Goal: Task Accomplishment & Management: Manage account settings

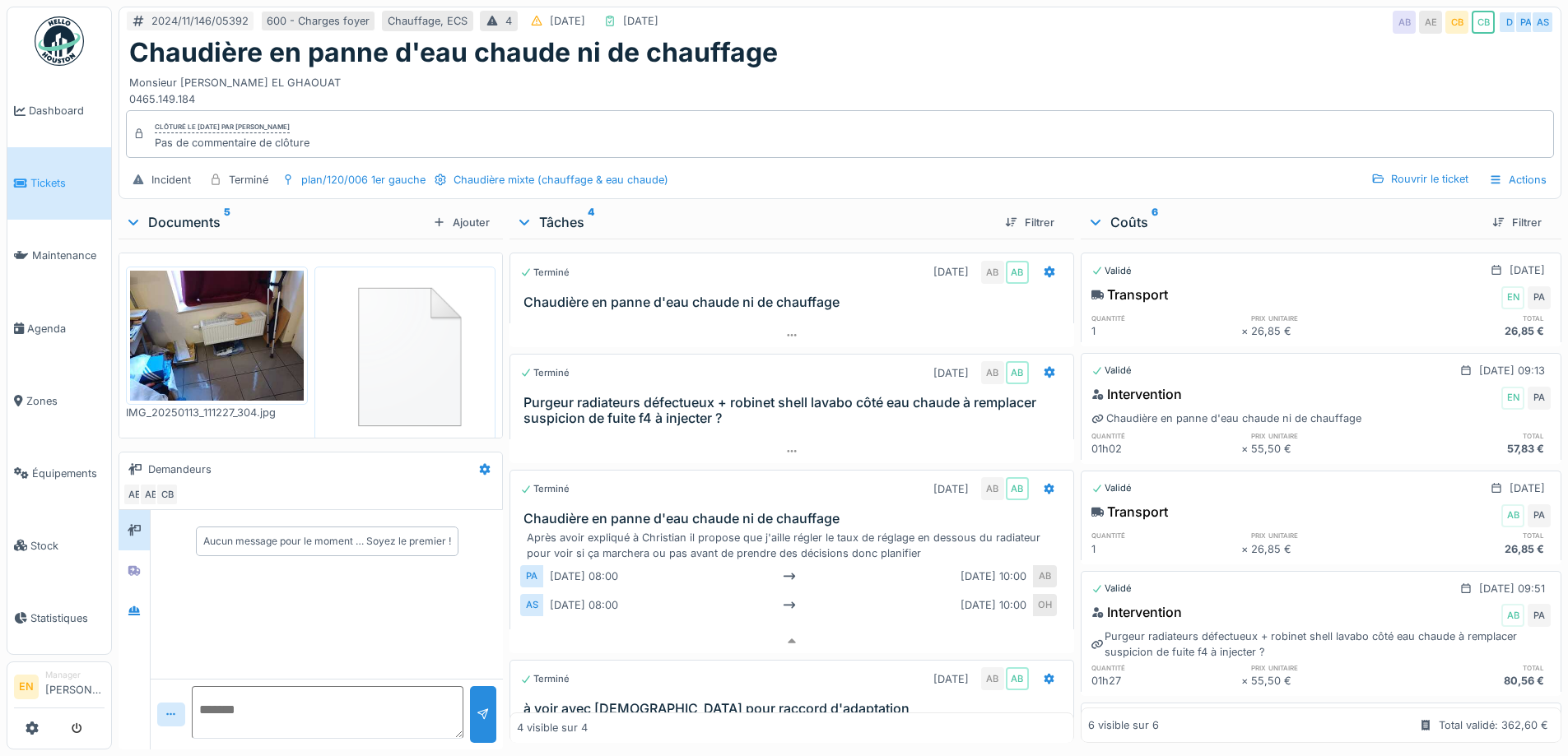
scroll to position [85, 0]
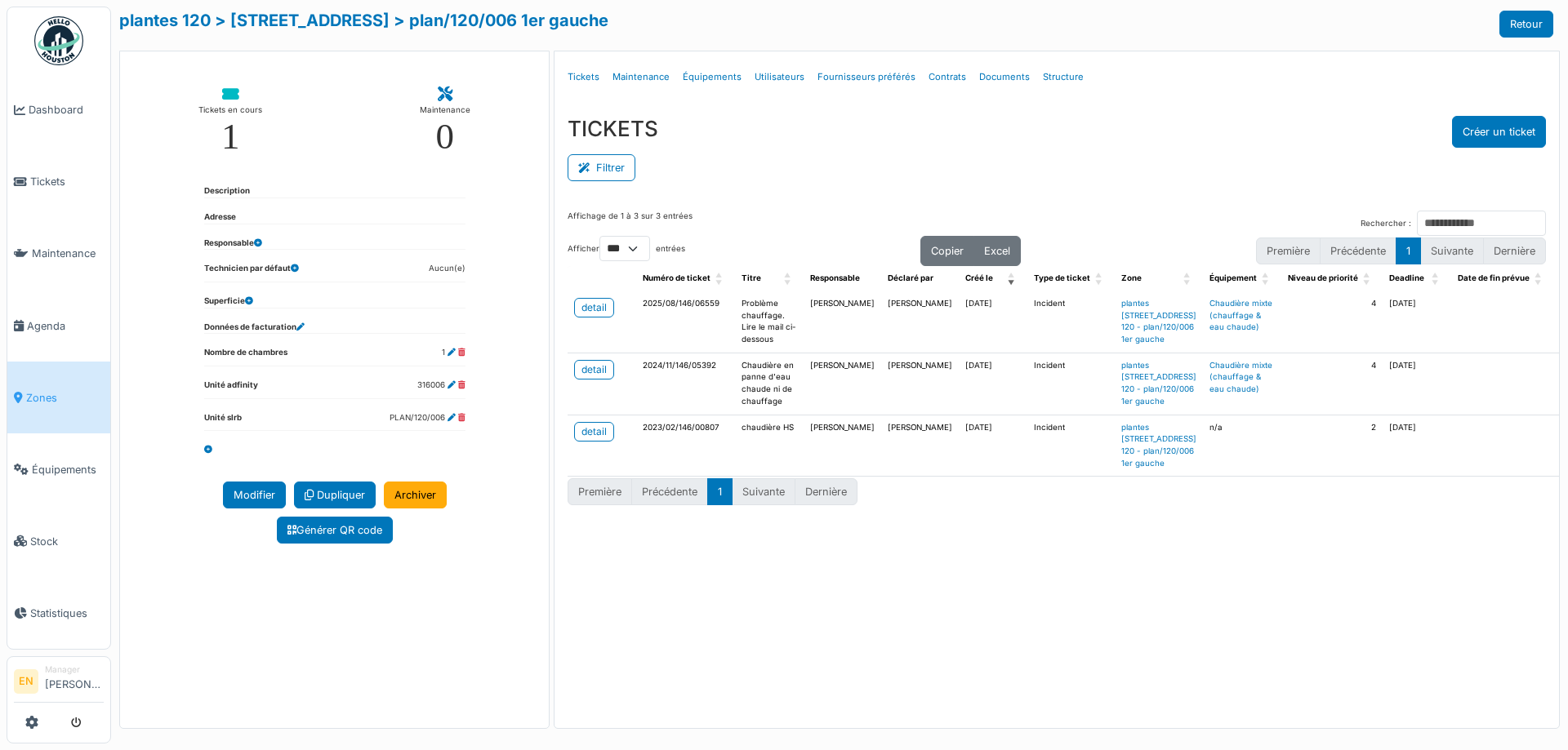
select select "***"
click at [913, 165] on div "Filtrer" at bounding box center [1056, 165] width 978 height 36
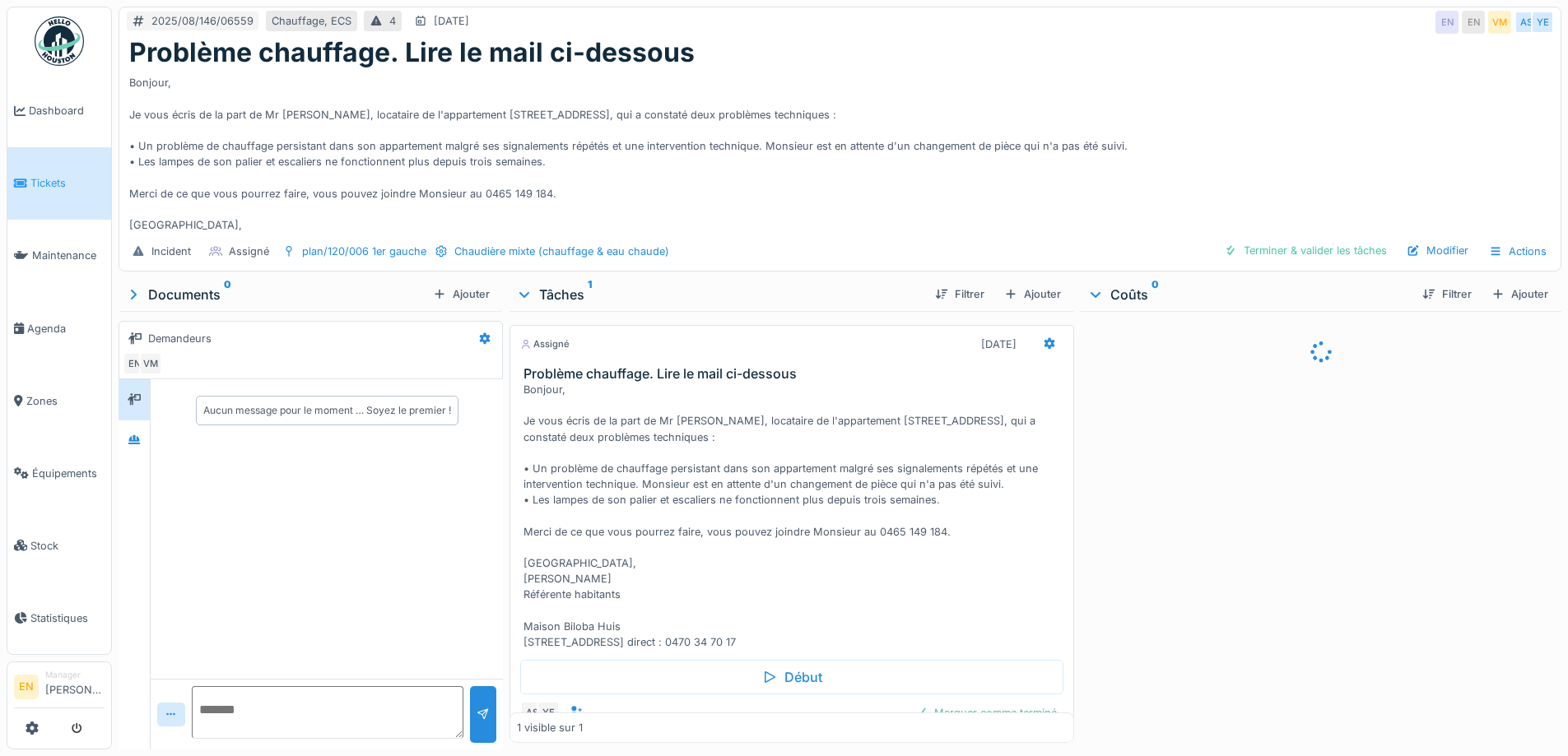
click at [835, 559] on div "Bonjour, Je vous écris de la part de Mr El Ghaouat, locataire de l'appartement …" at bounding box center [795, 516] width 542 height 268
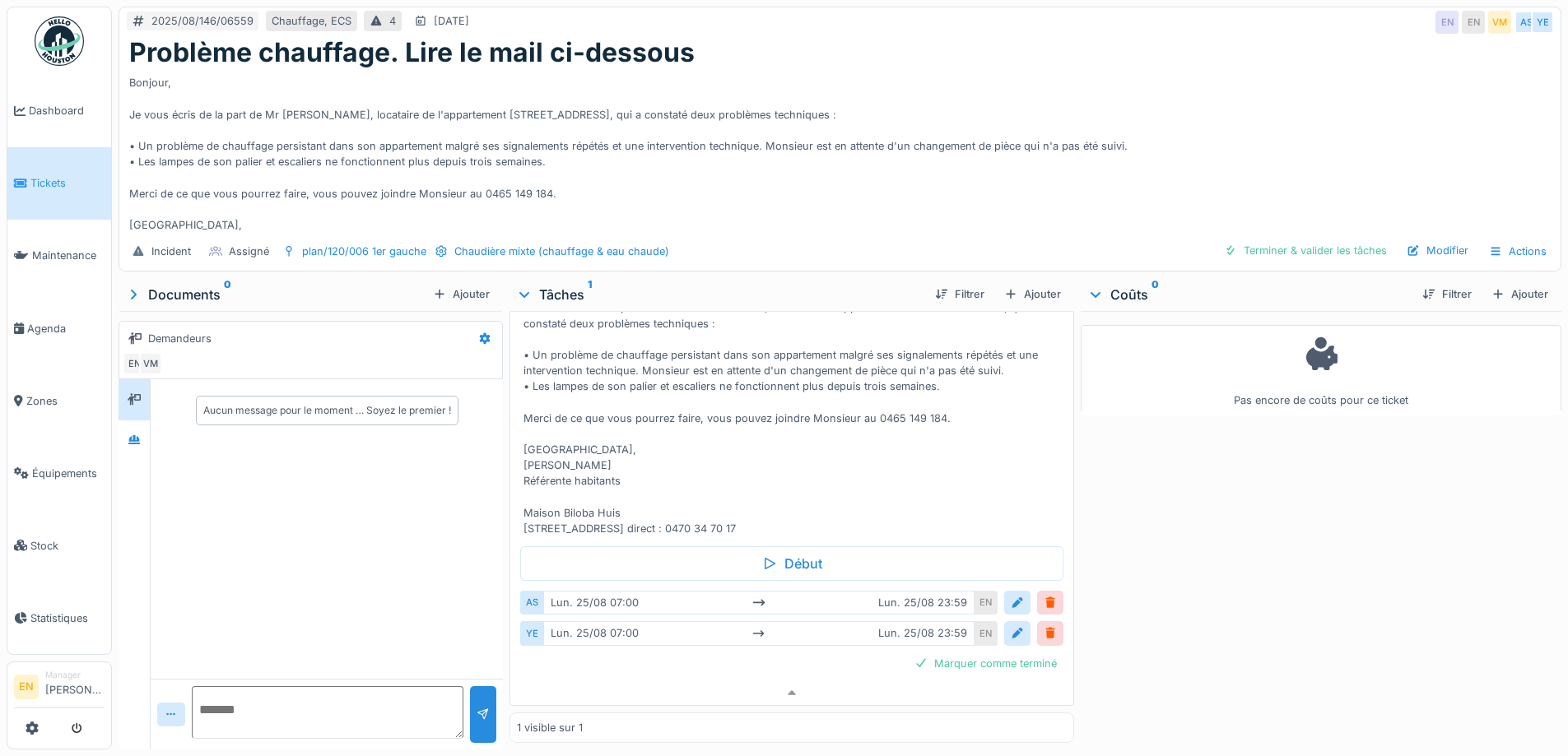
scroll to position [145, 0]
click at [1010, 595] on div at bounding box center [1017, 603] width 13 height 16
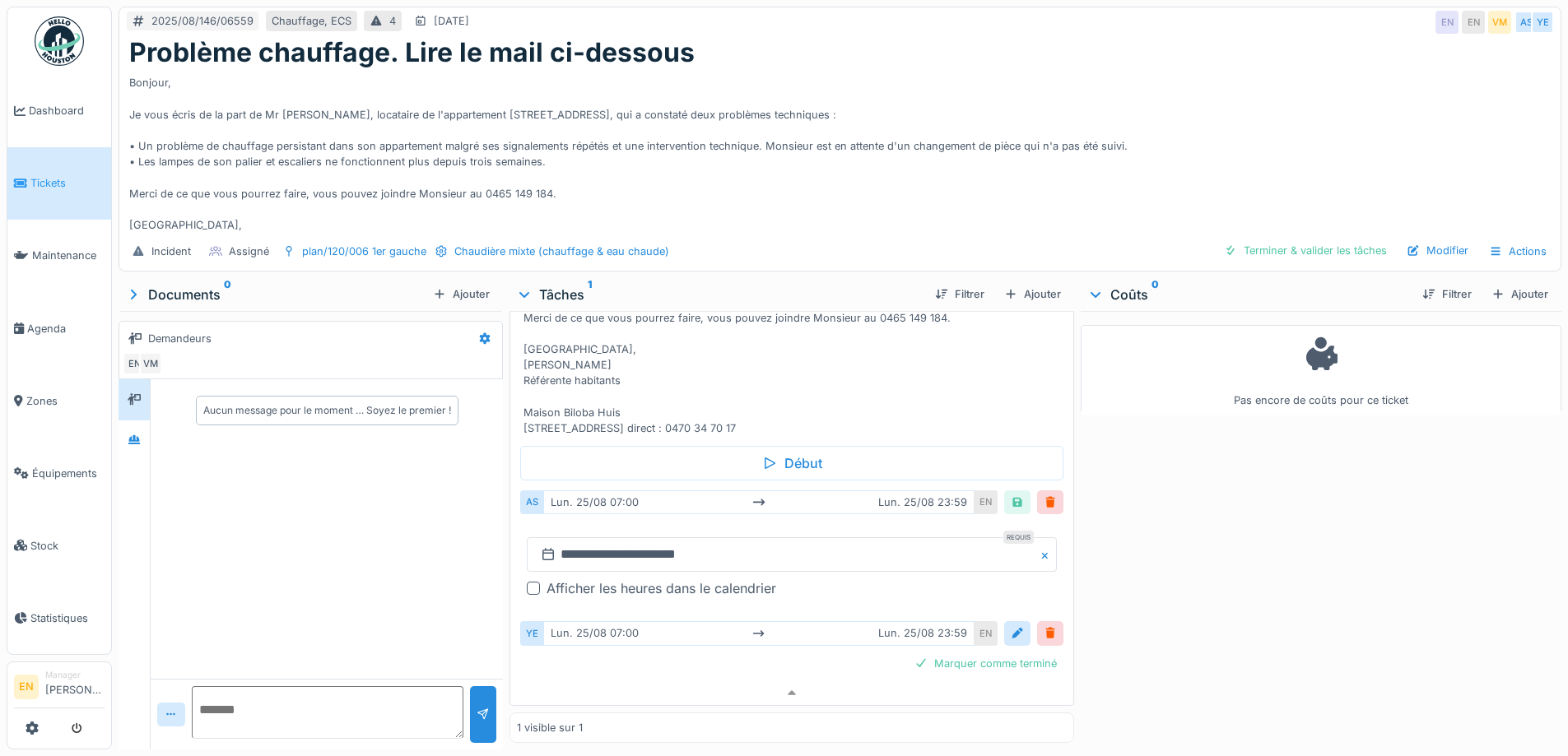
scroll to position [245, 0]
click at [530, 582] on div at bounding box center [533, 588] width 13 height 13
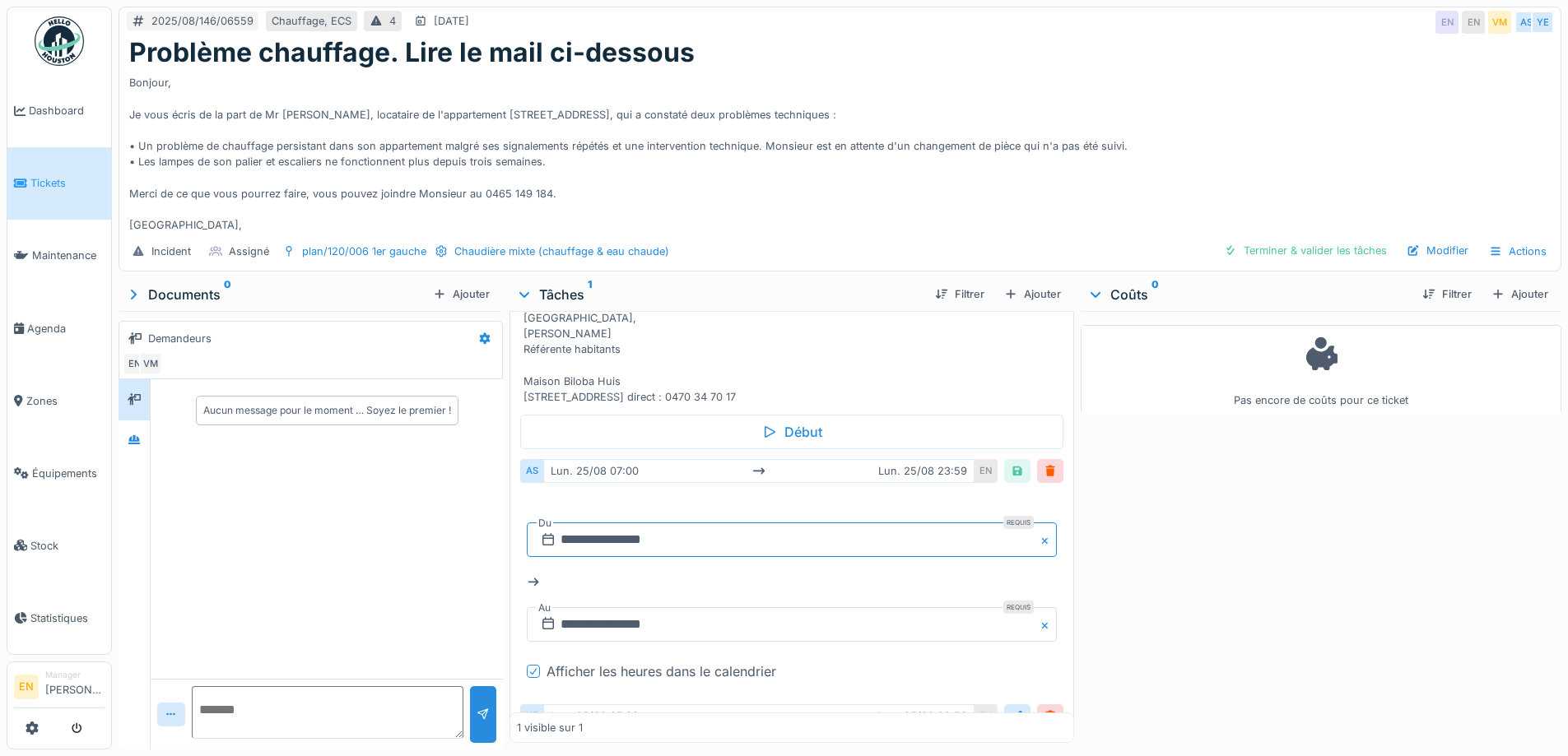
click at [631, 555] on input "**********" at bounding box center [791, 539] width 529 height 35
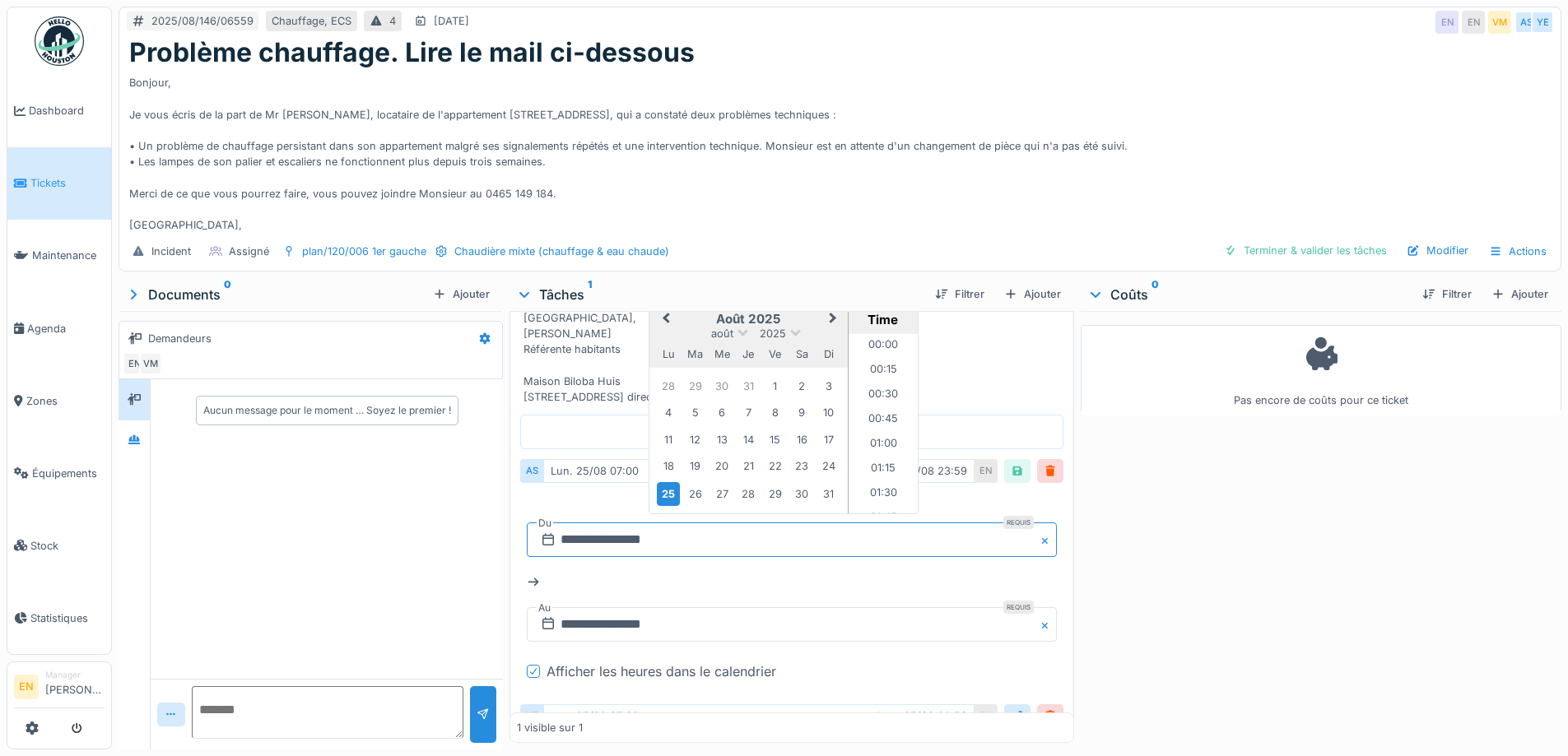
scroll to position [614, 0]
click at [744, 506] on div "28" at bounding box center [749, 494] width 23 height 23
click at [886, 453] on li "08:00" at bounding box center [883, 440] width 70 height 24
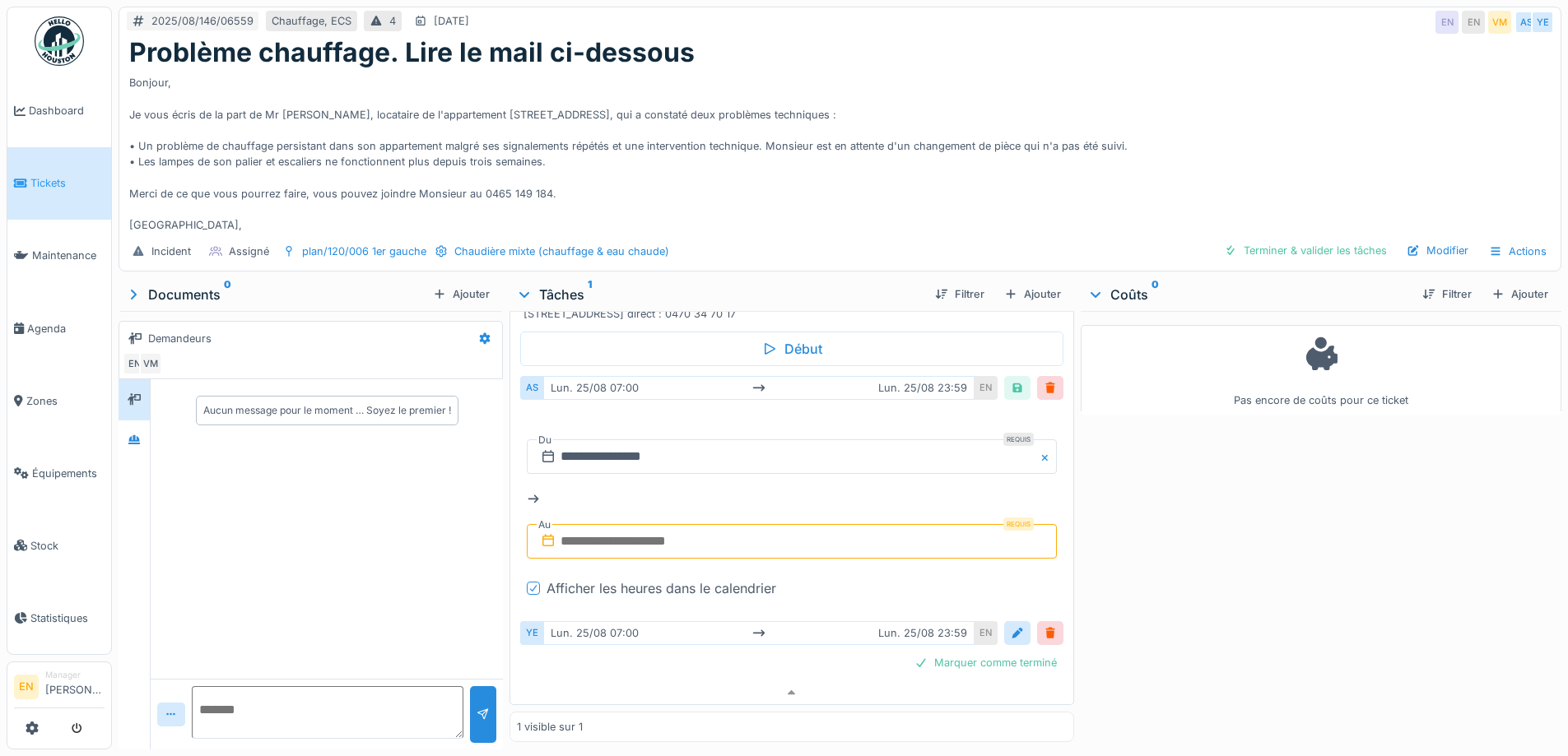
scroll to position [360, 0]
click at [639, 532] on input "text" at bounding box center [791, 541] width 529 height 35
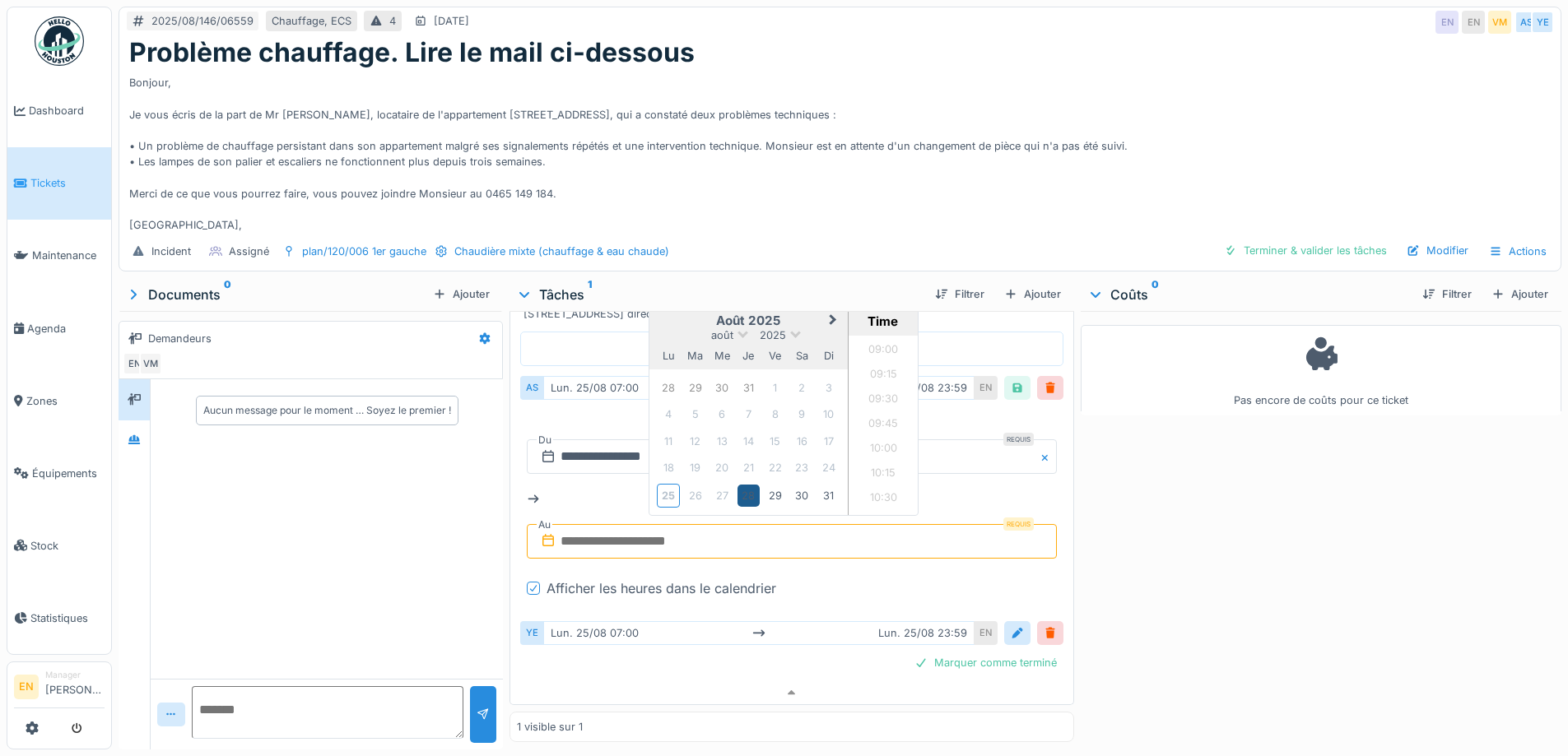
click at [748, 490] on div "28" at bounding box center [749, 496] width 23 height 23
click at [876, 339] on li "09:00" at bounding box center [883, 351] width 70 height 24
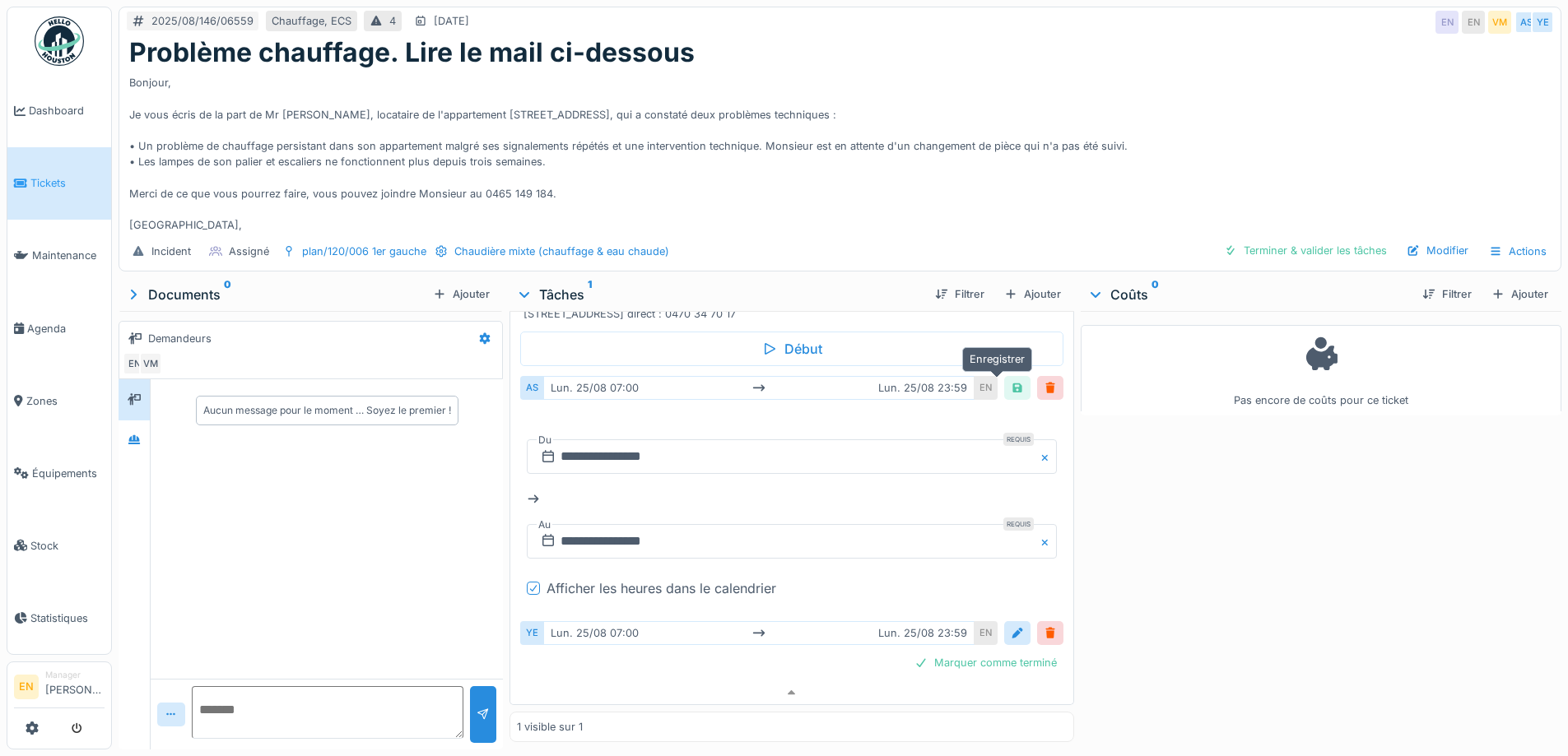
click at [1010, 380] on div at bounding box center [1017, 388] width 13 height 16
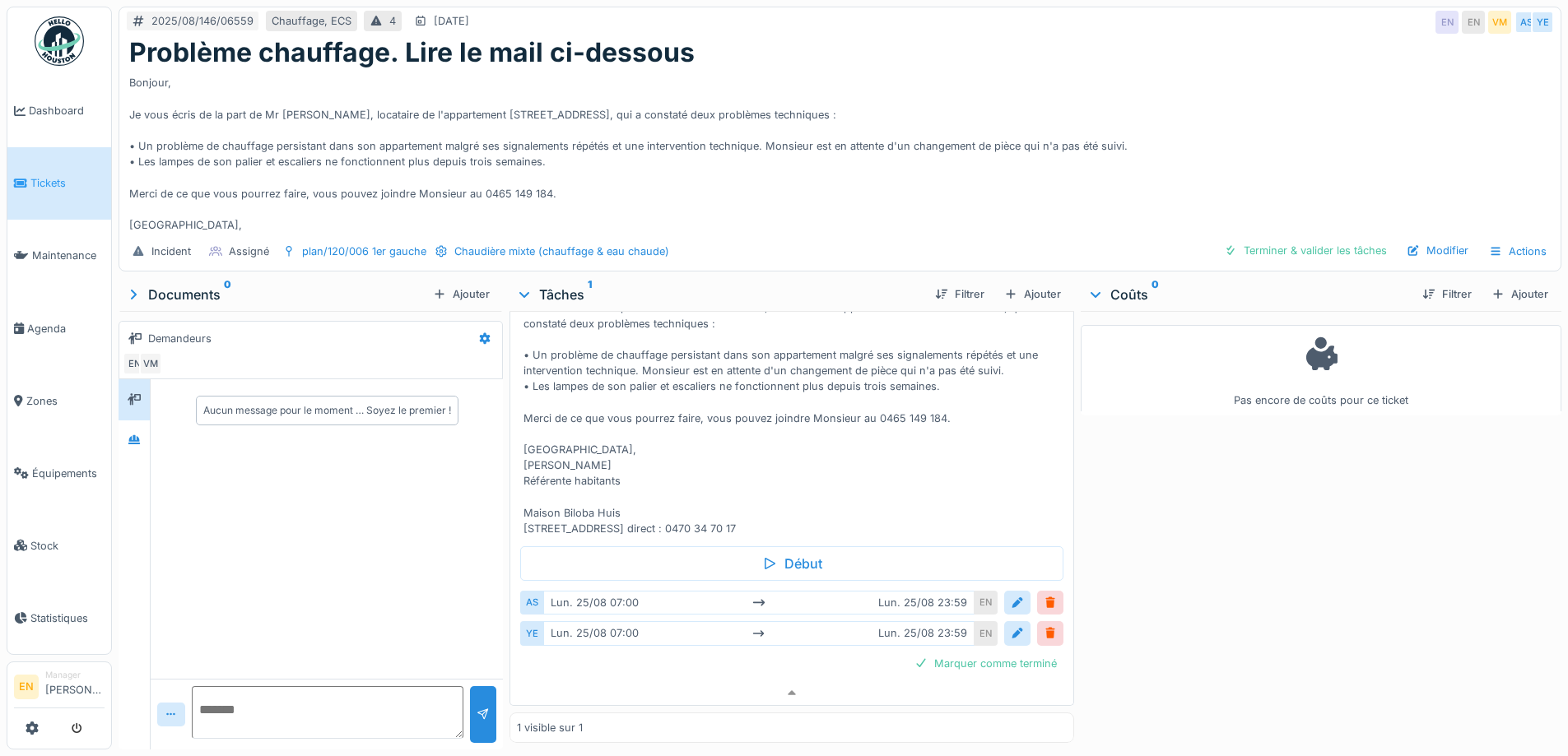
scroll to position [145, 0]
click at [1010, 595] on div at bounding box center [1017, 603] width 13 height 16
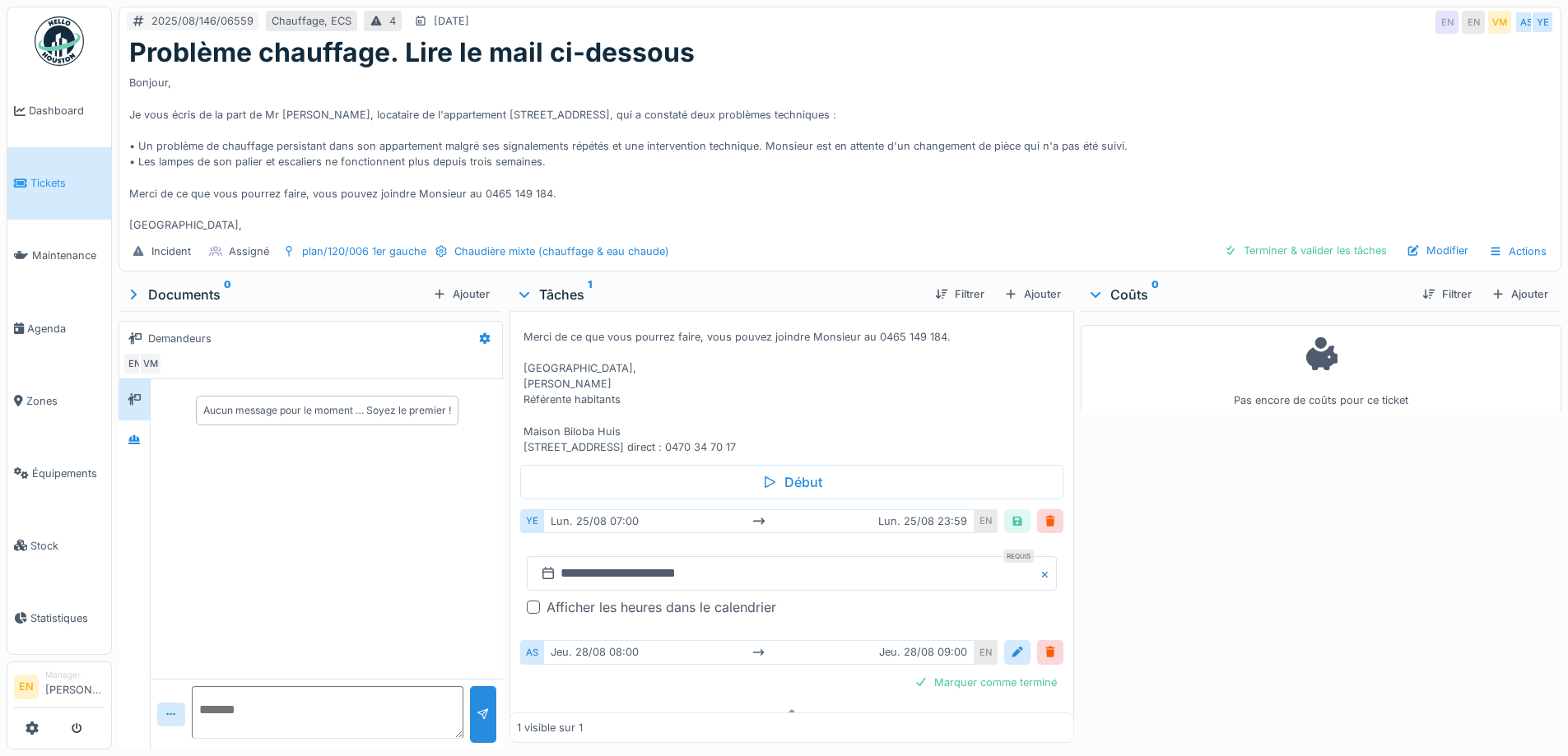
scroll to position [245, 0]
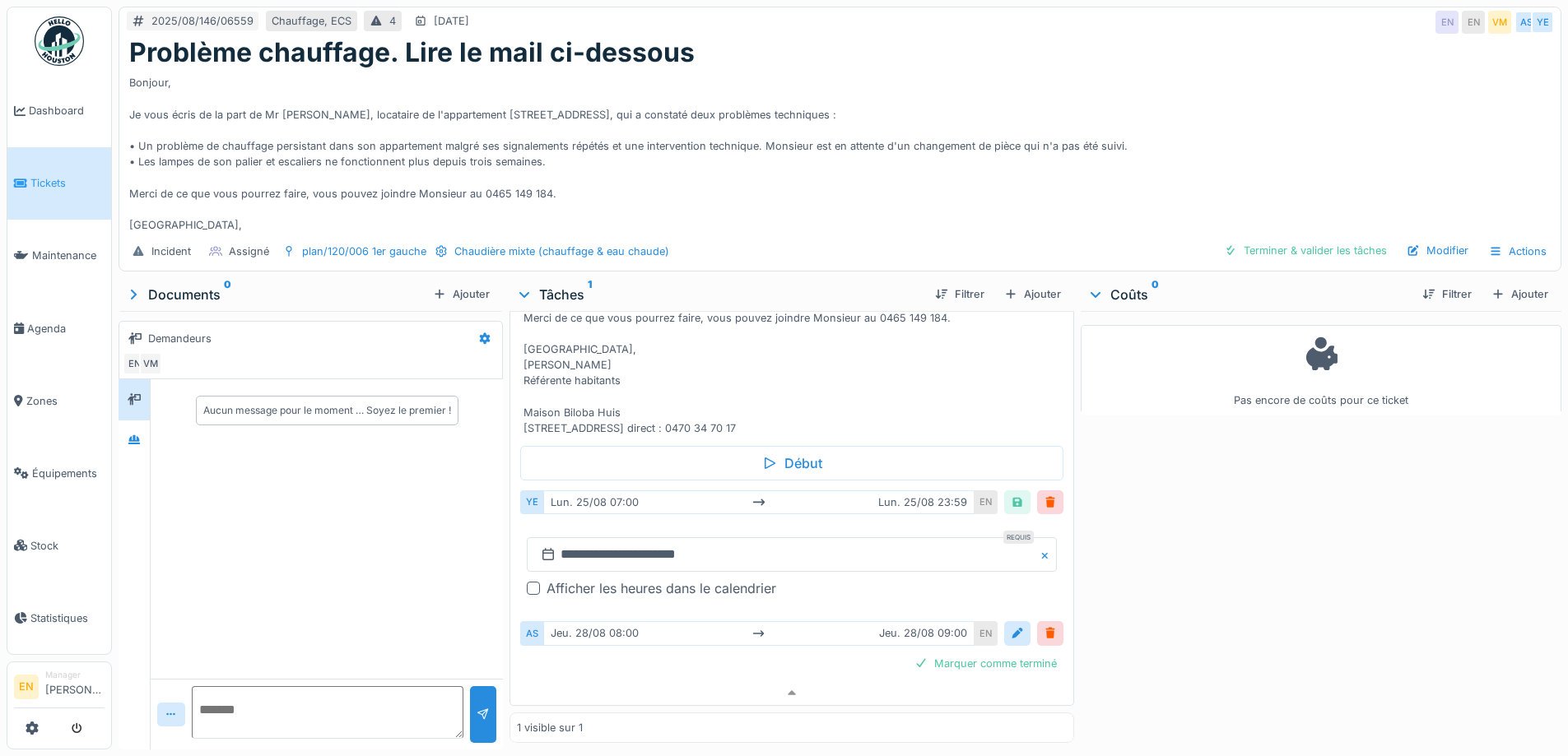
click at [534, 582] on div at bounding box center [533, 588] width 13 height 13
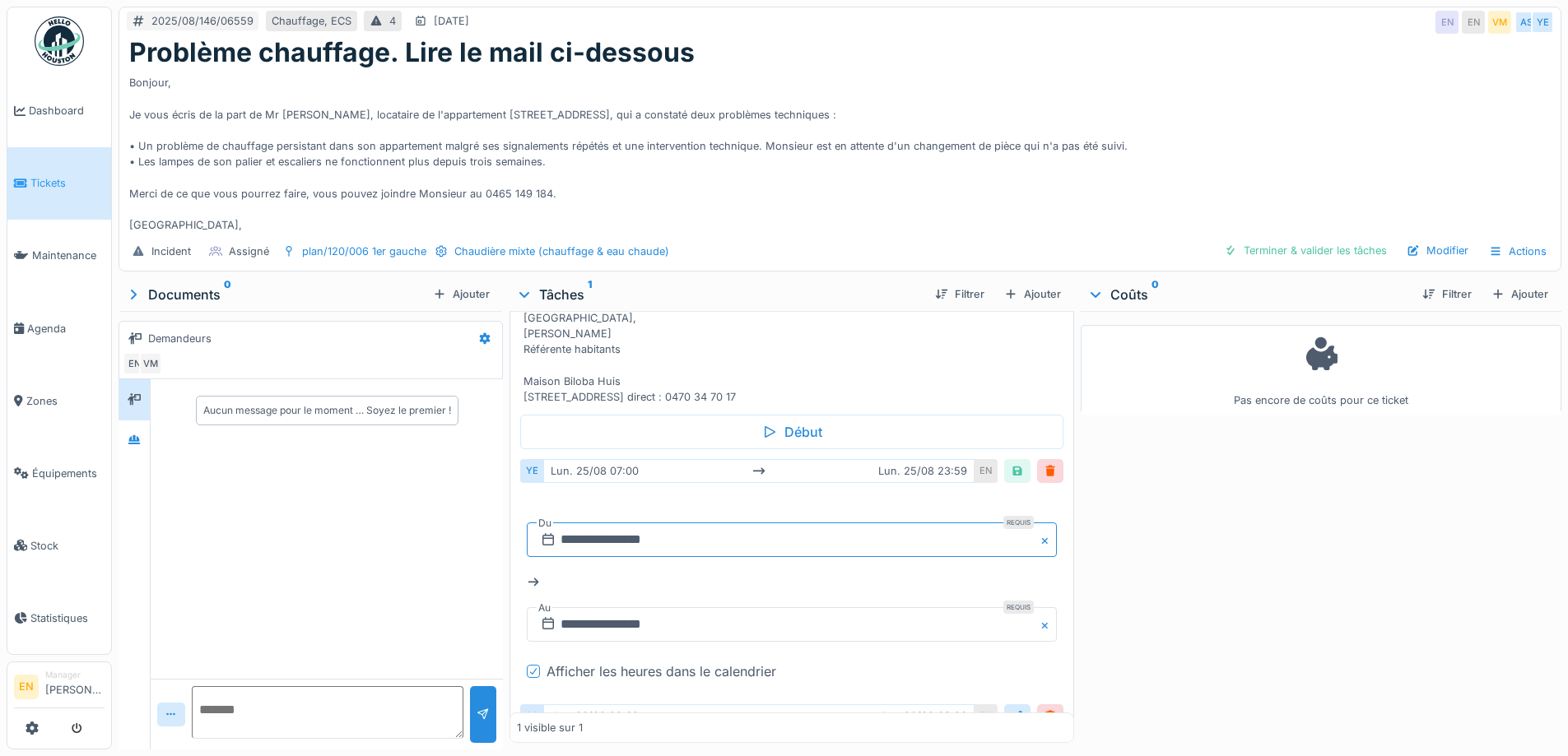
click at [650, 549] on input "**********" at bounding box center [791, 539] width 529 height 35
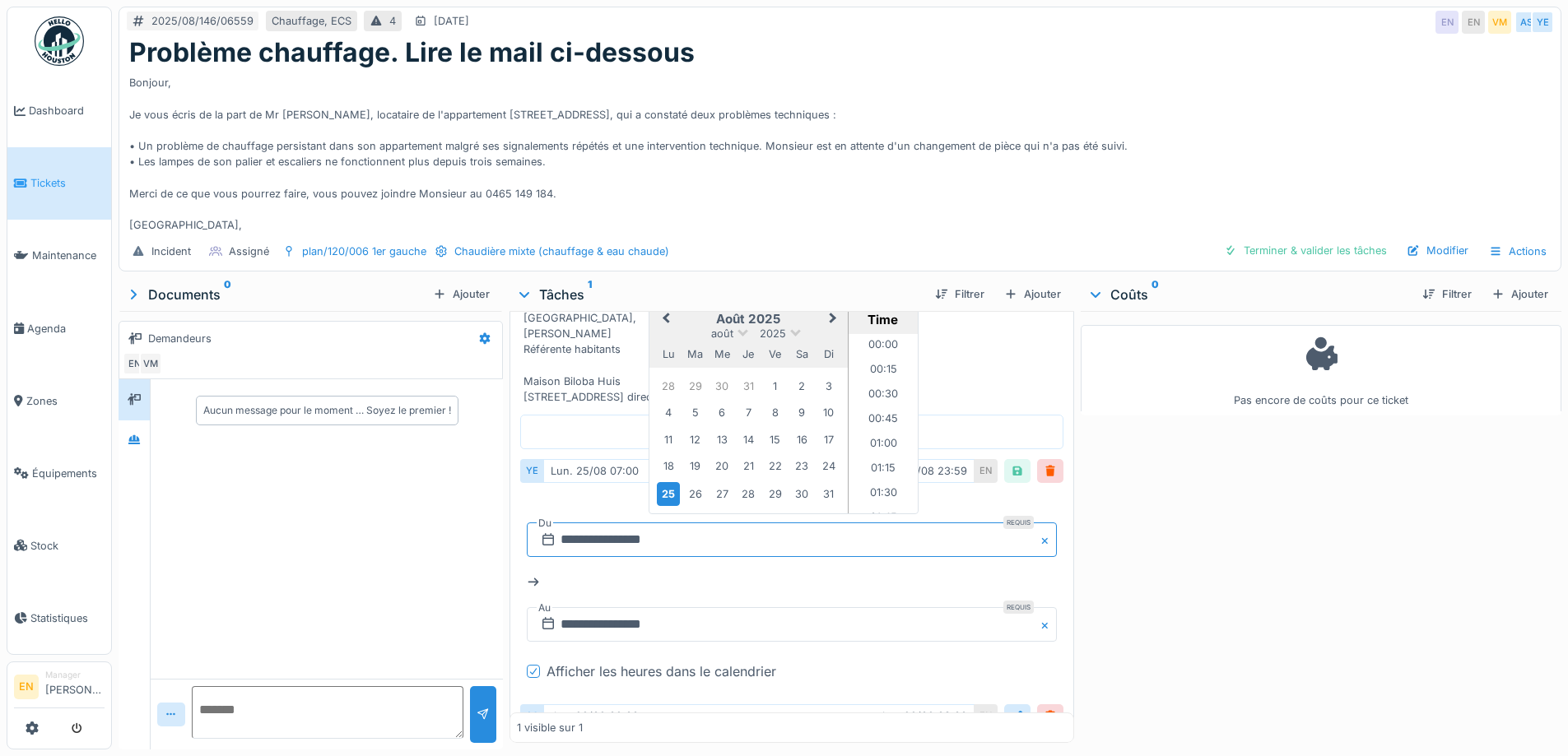
scroll to position [614, 0]
click at [751, 506] on div "28" at bounding box center [749, 494] width 23 height 23
click at [880, 453] on li "08:00" at bounding box center [883, 440] width 70 height 24
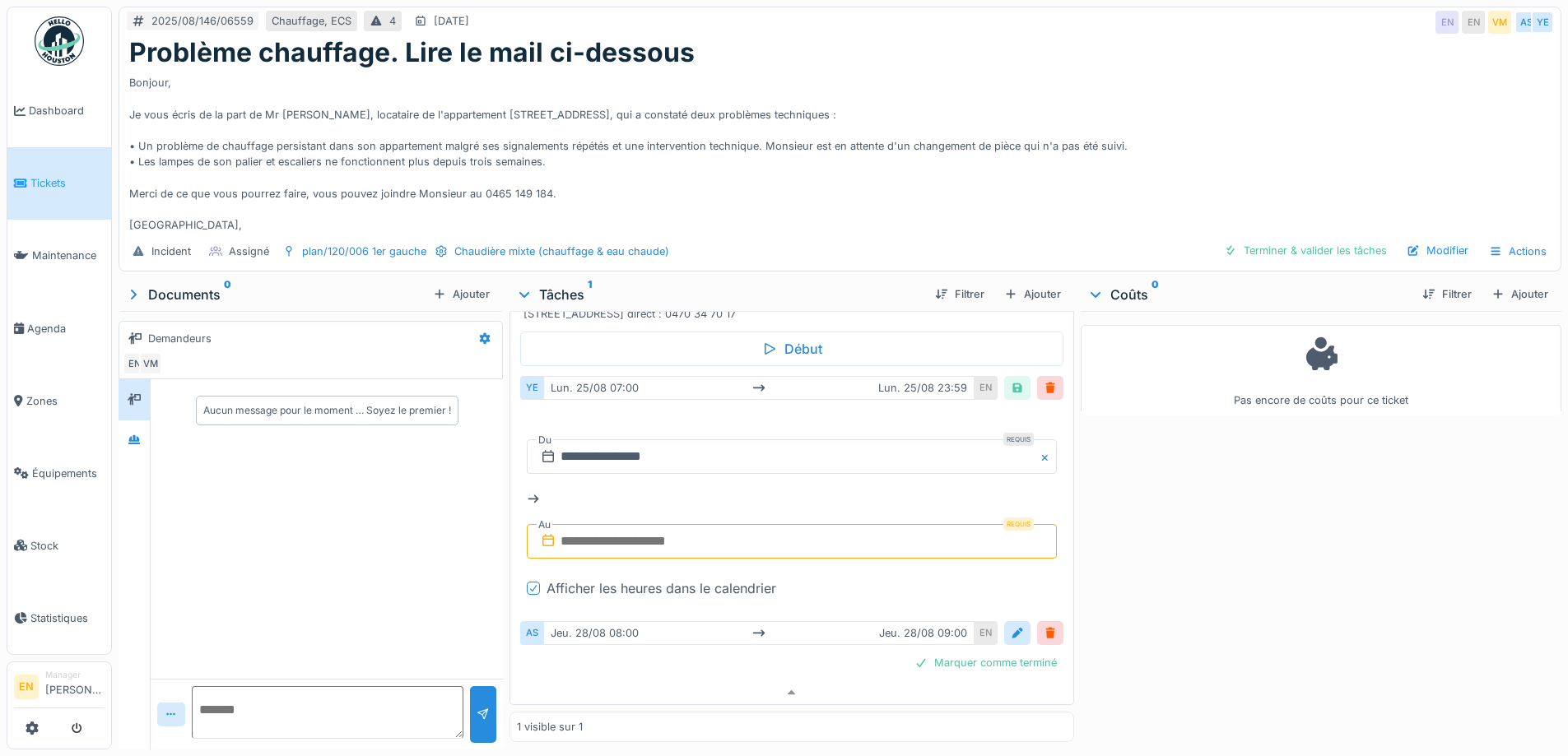
scroll to position [360, 0]
click at [623, 529] on input "text" at bounding box center [791, 541] width 529 height 35
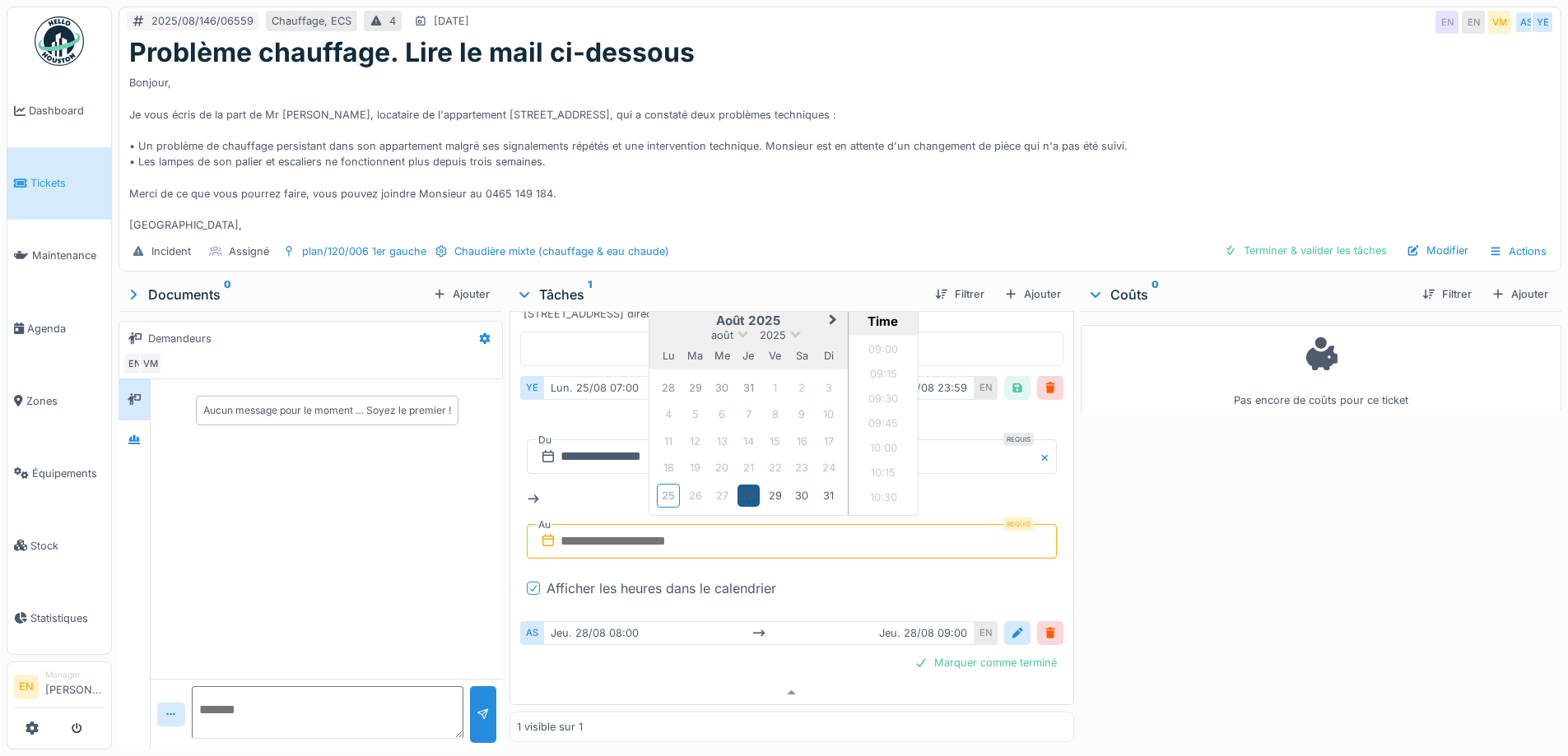
click at [746, 487] on div "28" at bounding box center [749, 496] width 23 height 23
click at [878, 339] on li "09:00" at bounding box center [883, 351] width 70 height 24
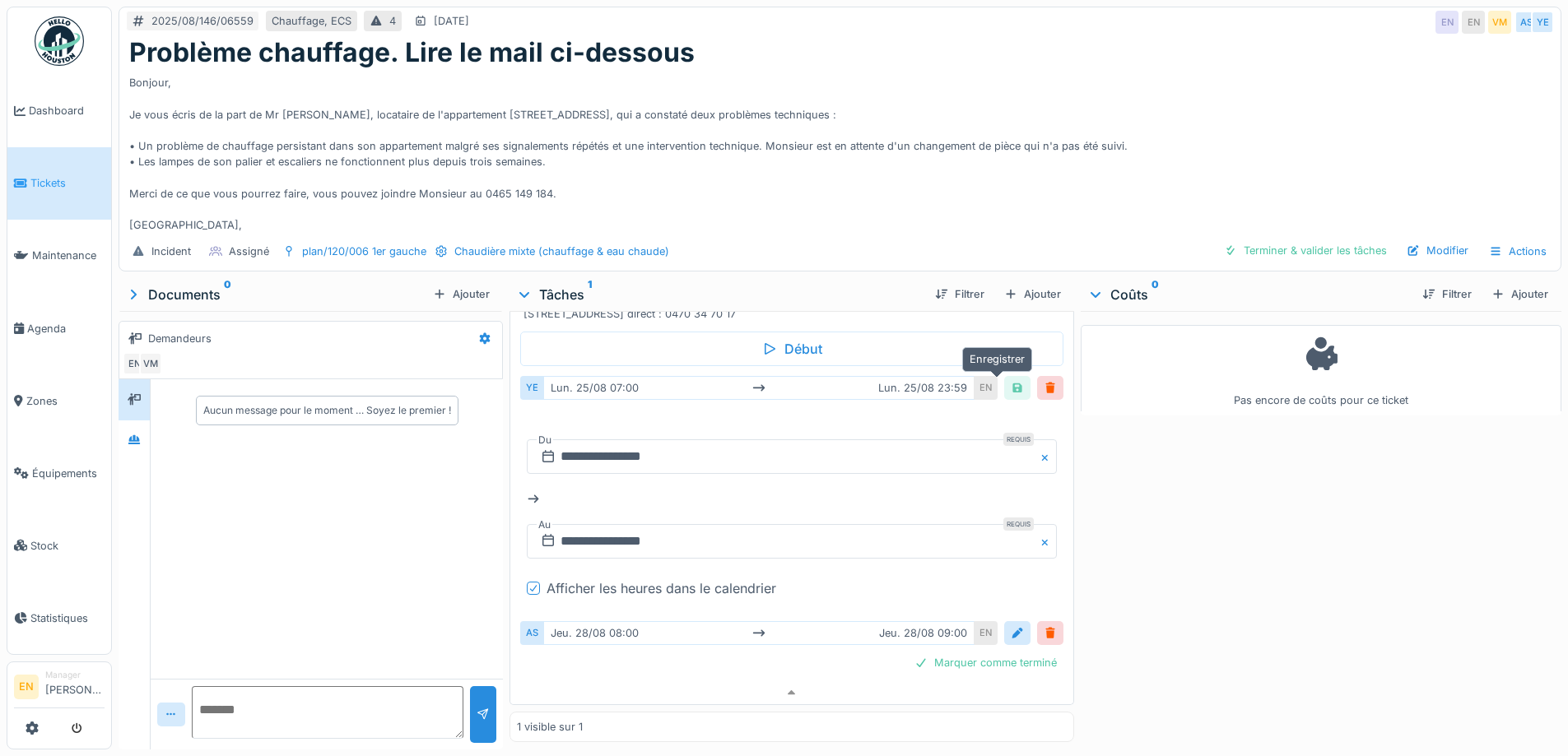
click at [1010, 380] on div at bounding box center [1017, 388] width 13 height 16
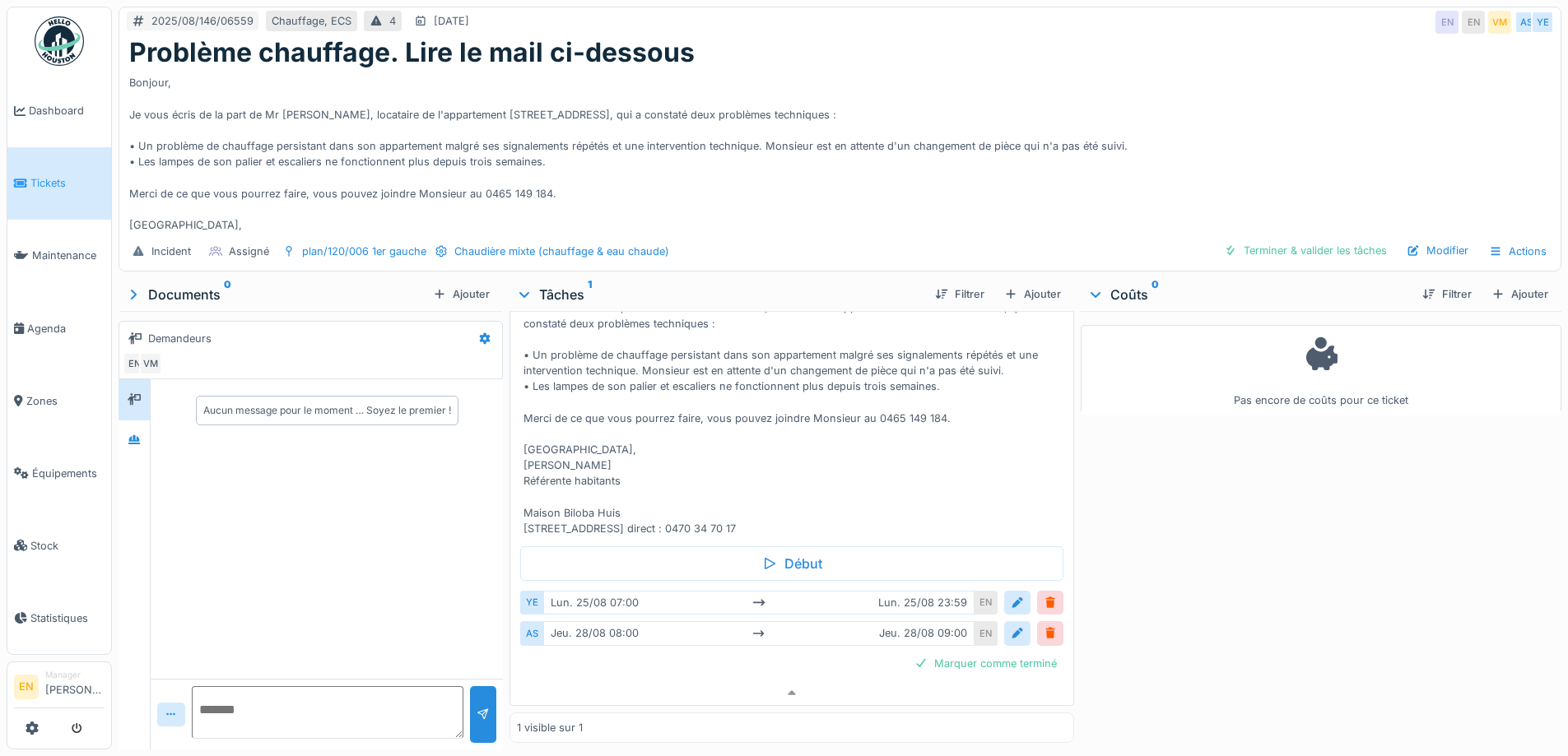
scroll to position [145, 0]
click at [385, 556] on div "Aucun message pour le moment … Soyez le premier !" at bounding box center [327, 528] width 352 height 298
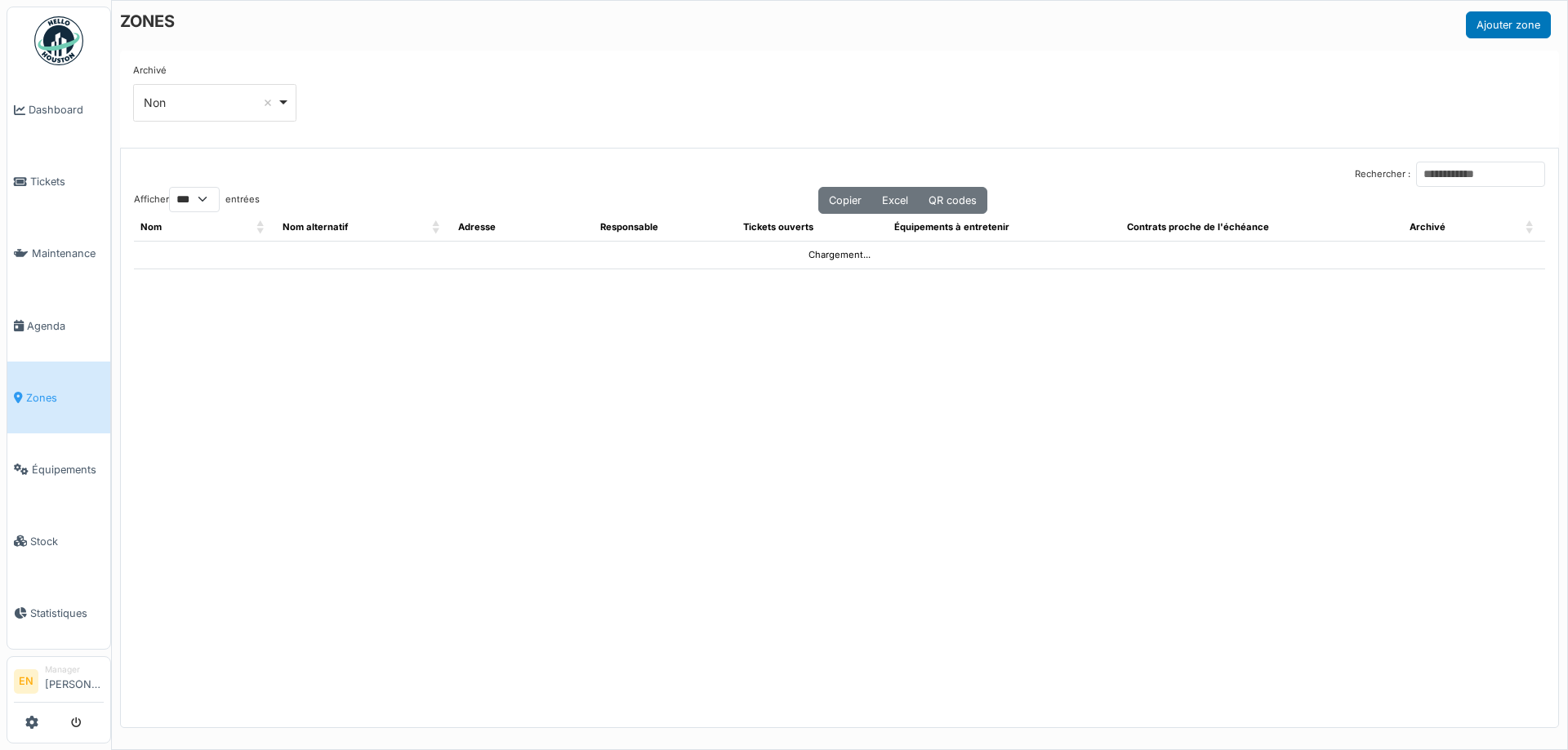
select select "***"
click at [1444, 176] on input "Rechercher :" at bounding box center [1480, 174] width 129 height 25
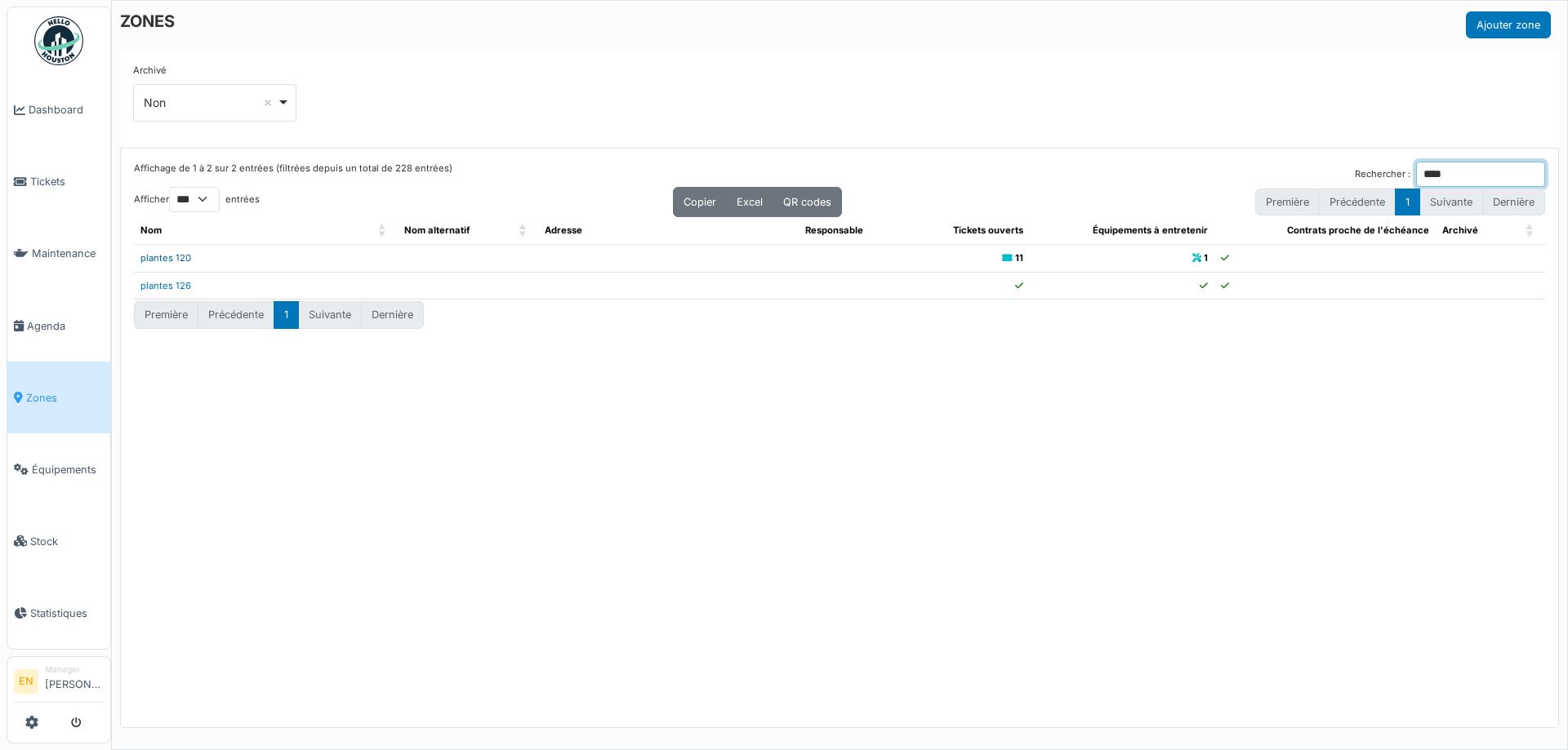
type input "****"
click at [181, 262] on link "plantes 120" at bounding box center [165, 258] width 50 height 11
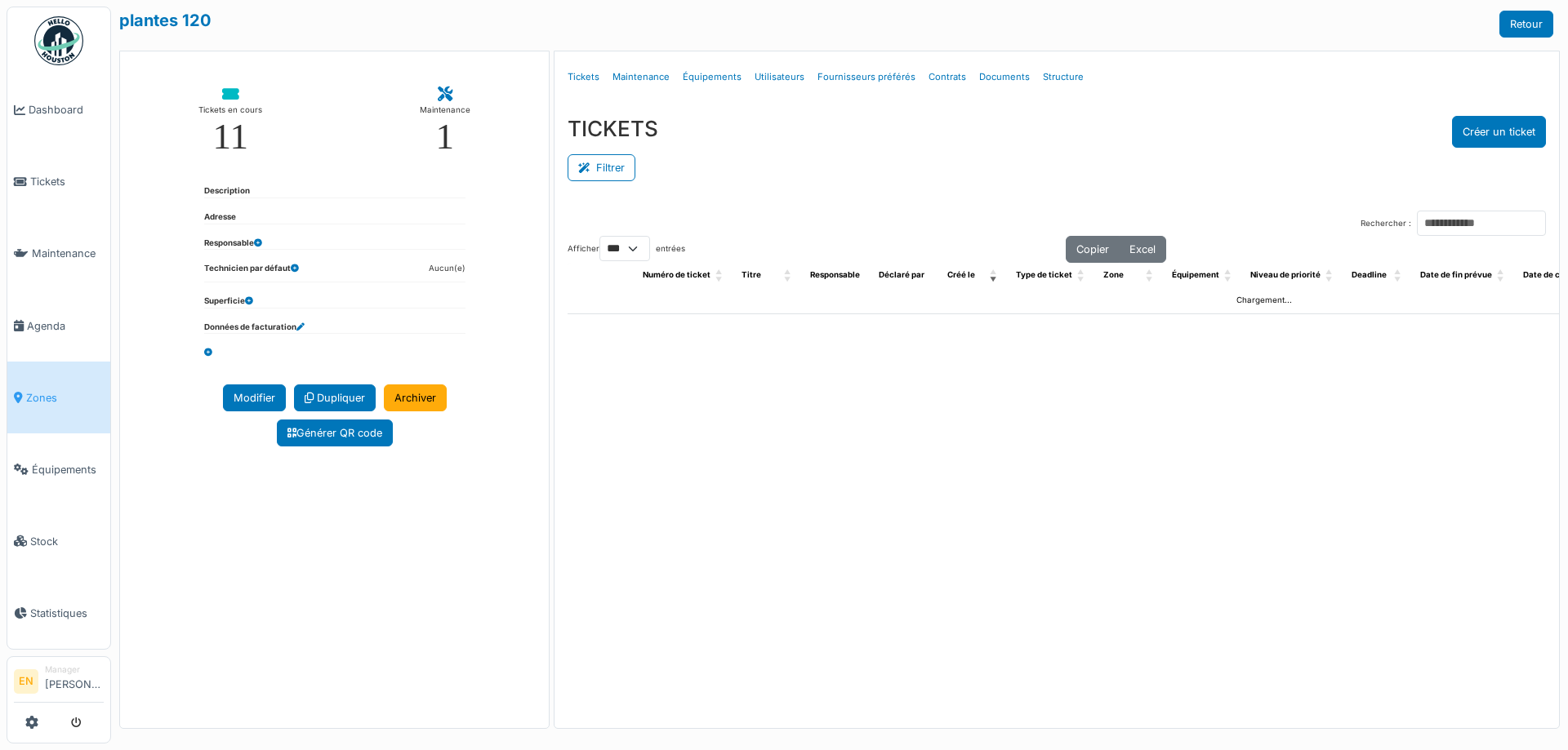
select select "***"
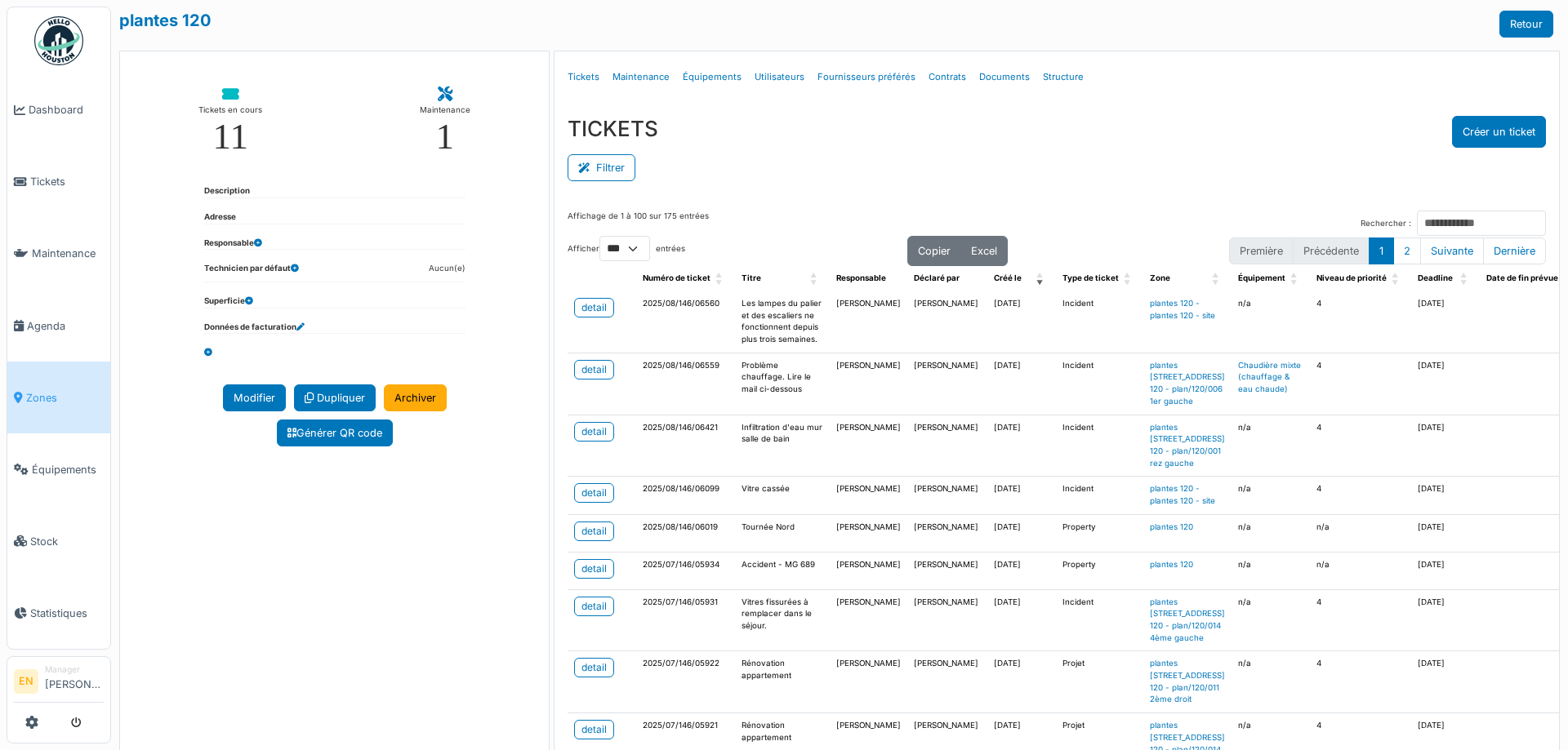
click at [1135, 159] on div "Filtrer" at bounding box center [1056, 165] width 978 height 36
click at [49, 393] on span "Zones" at bounding box center [64, 398] width 78 height 16
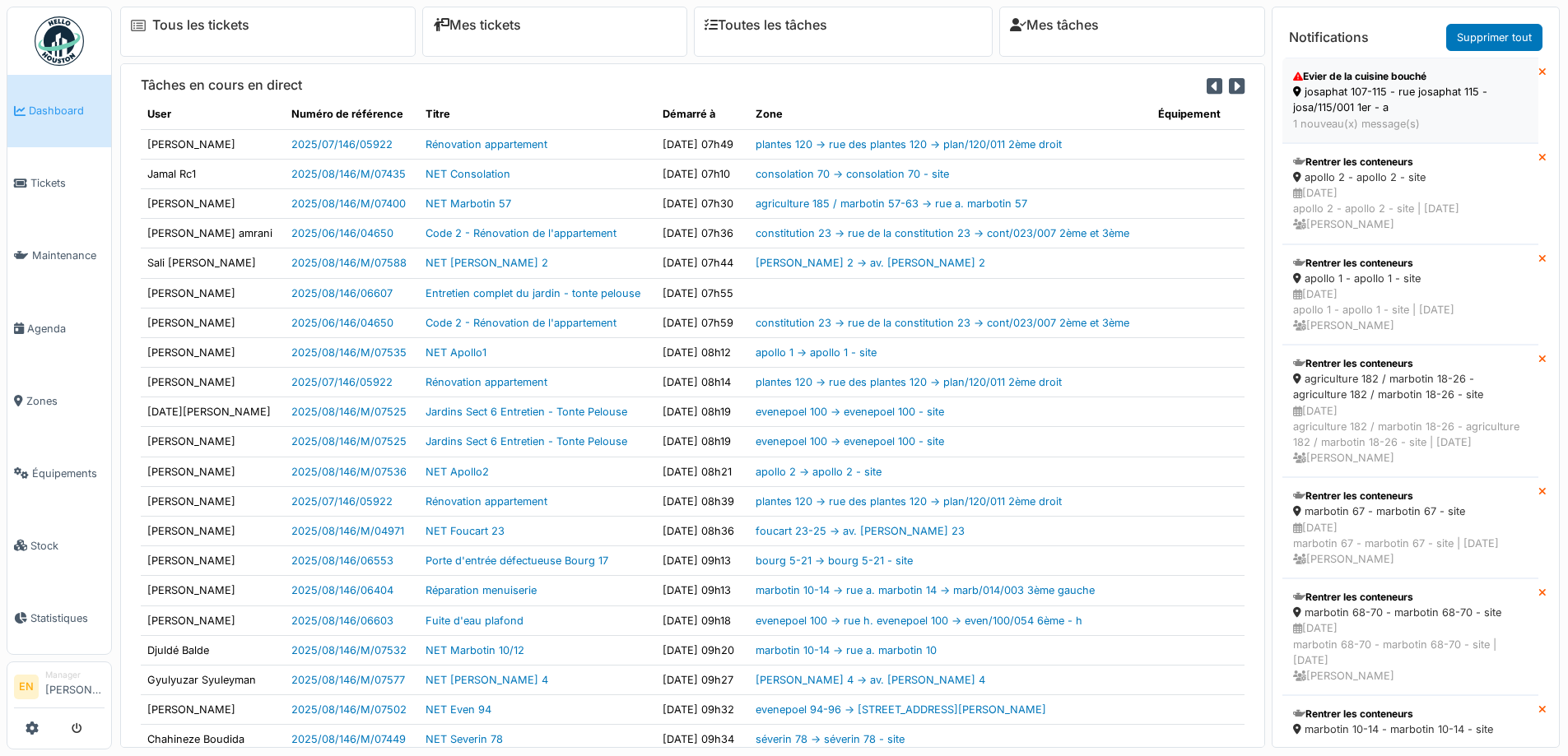
click at [1366, 94] on div "josaphat 107-115 - rue josaphat 115 - josa/115/001 1er - a" at bounding box center [1410, 99] width 234 height 31
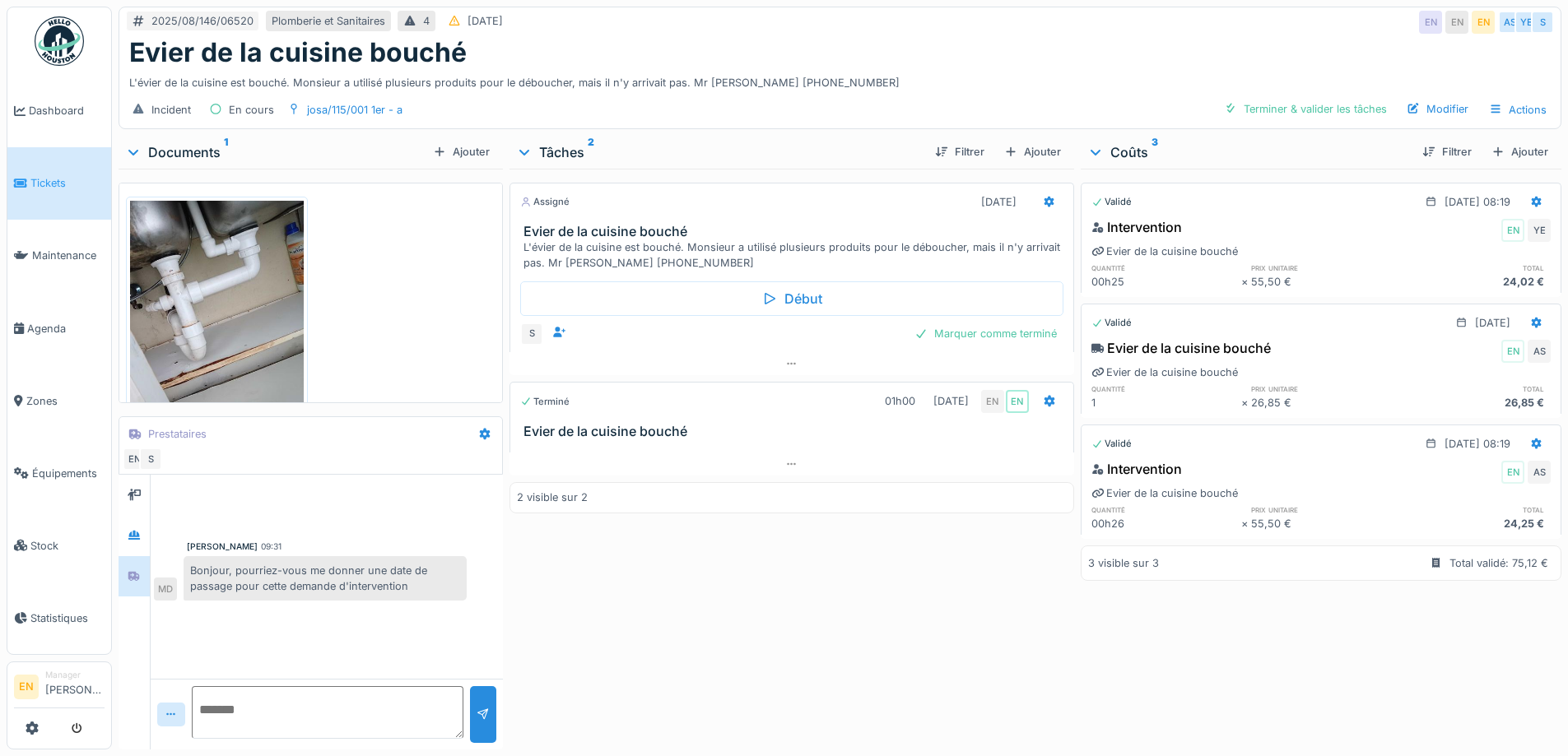
drag, startPoint x: 701, startPoint y: 667, endPoint x: 761, endPoint y: 589, distance: 98.4
click at [702, 666] on div "Assigné [DATE] Evier de la cuisine bouché L'évier de la cuisine est bouché. Mon…" at bounding box center [791, 456] width 564 height 574
click at [1204, 41] on div "Evier de la cuisine bouché" at bounding box center [839, 52] width 1421 height 31
click at [970, 59] on div "Evier de la cuisine bouché" at bounding box center [839, 52] width 1421 height 31
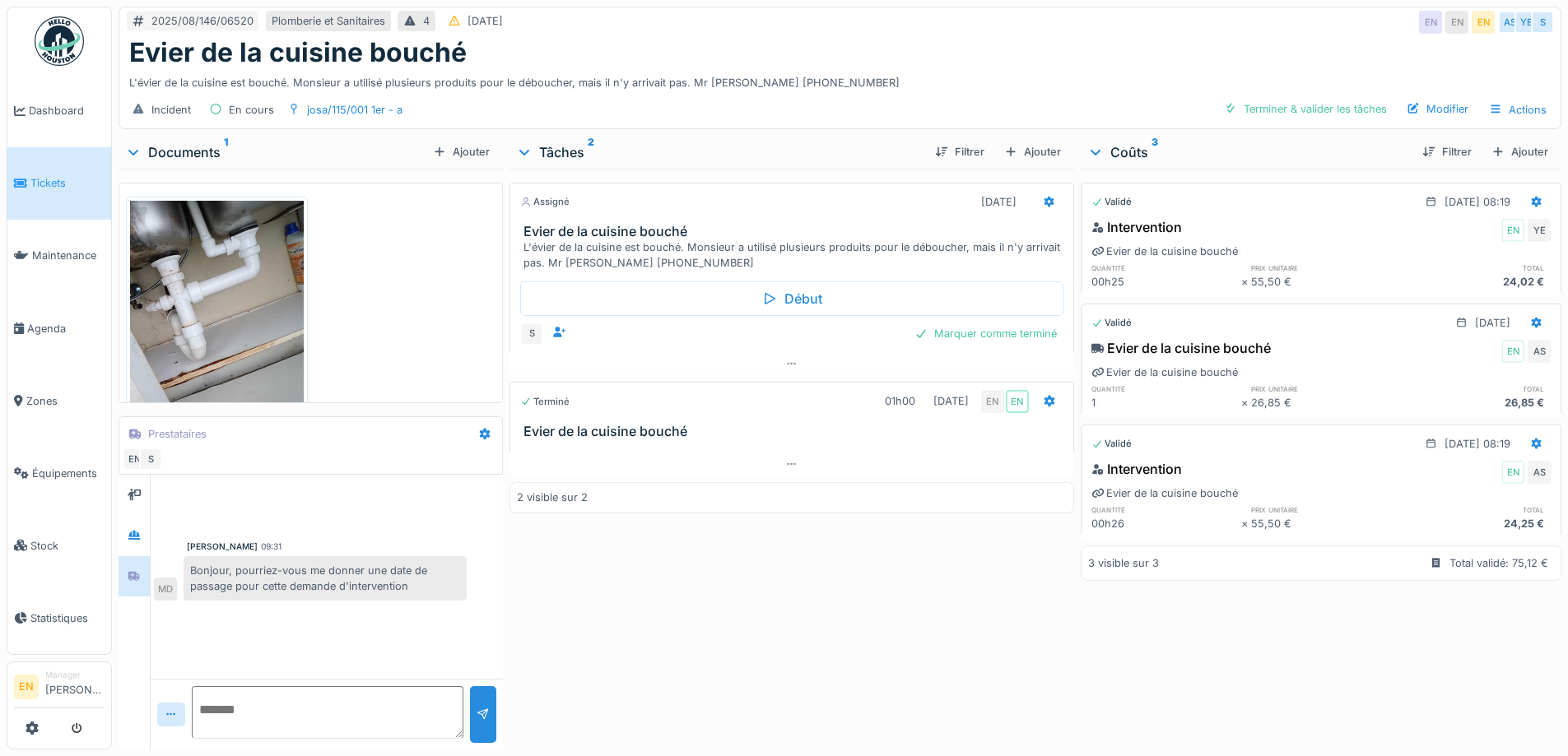
click at [968, 69] on div "L'évier de la cuisine est bouché. Monsieur a utilisé plusieurs produits pour le…" at bounding box center [839, 80] width 1421 height 23
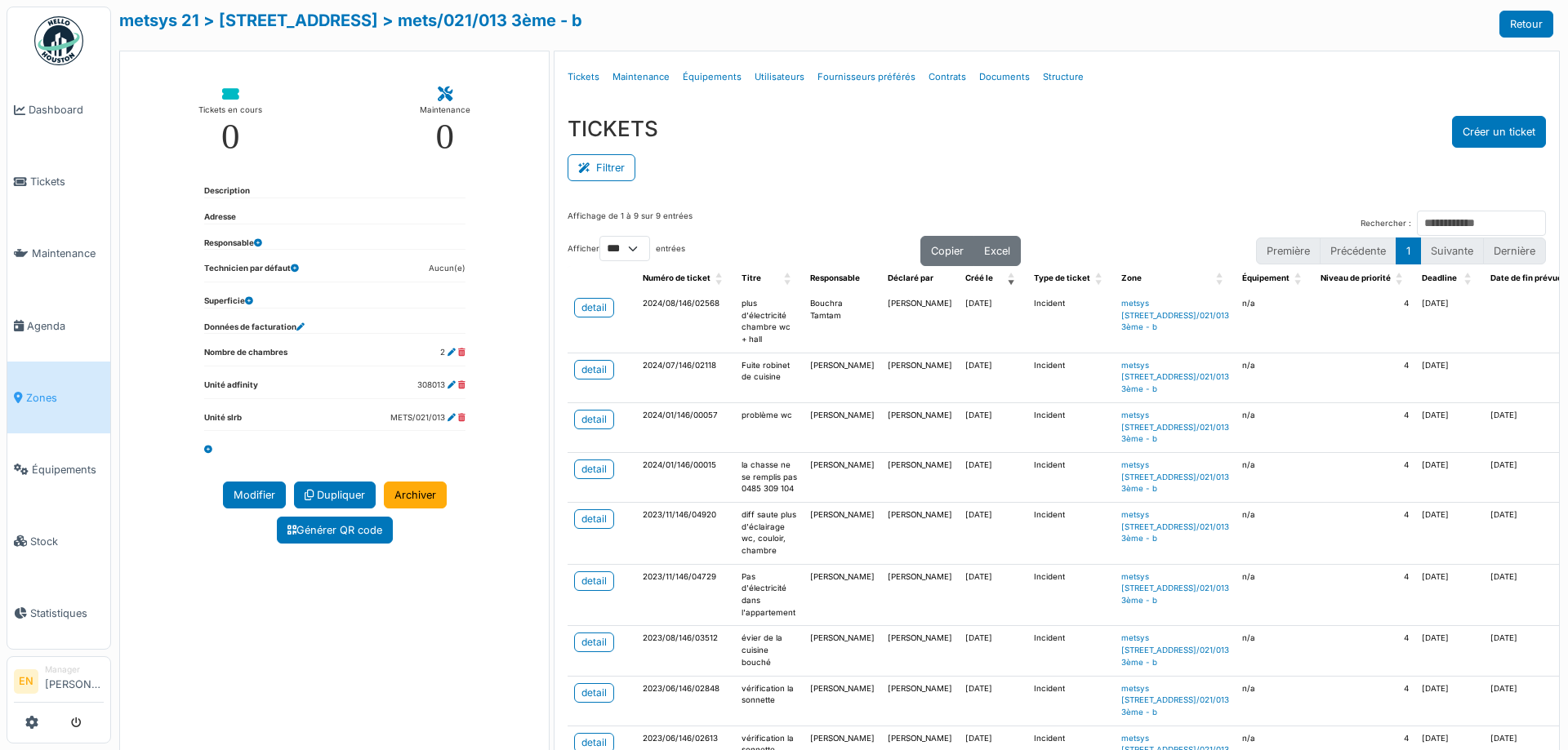
select select "***"
click at [41, 390] on span "Zones" at bounding box center [64, 398] width 78 height 16
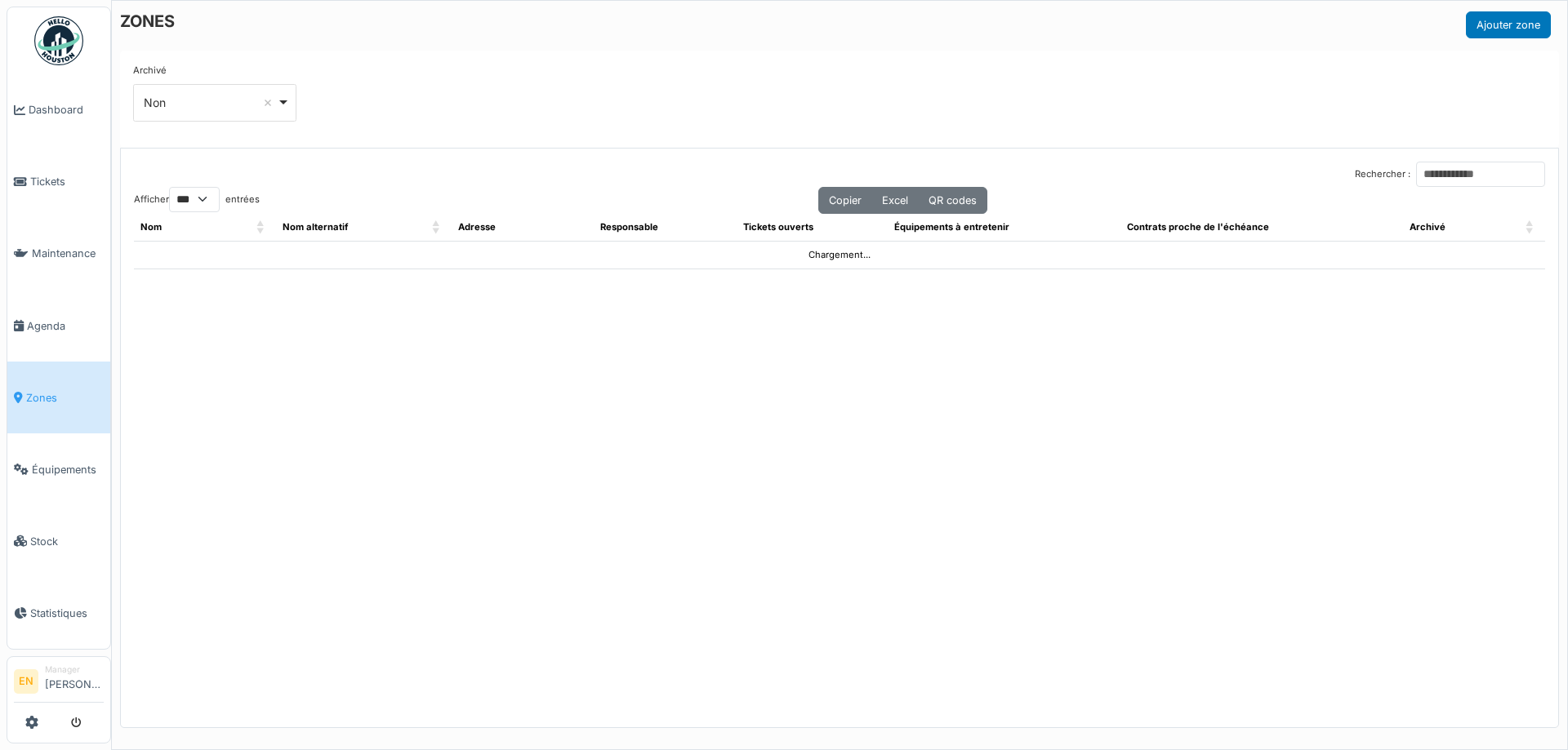
select select "***"
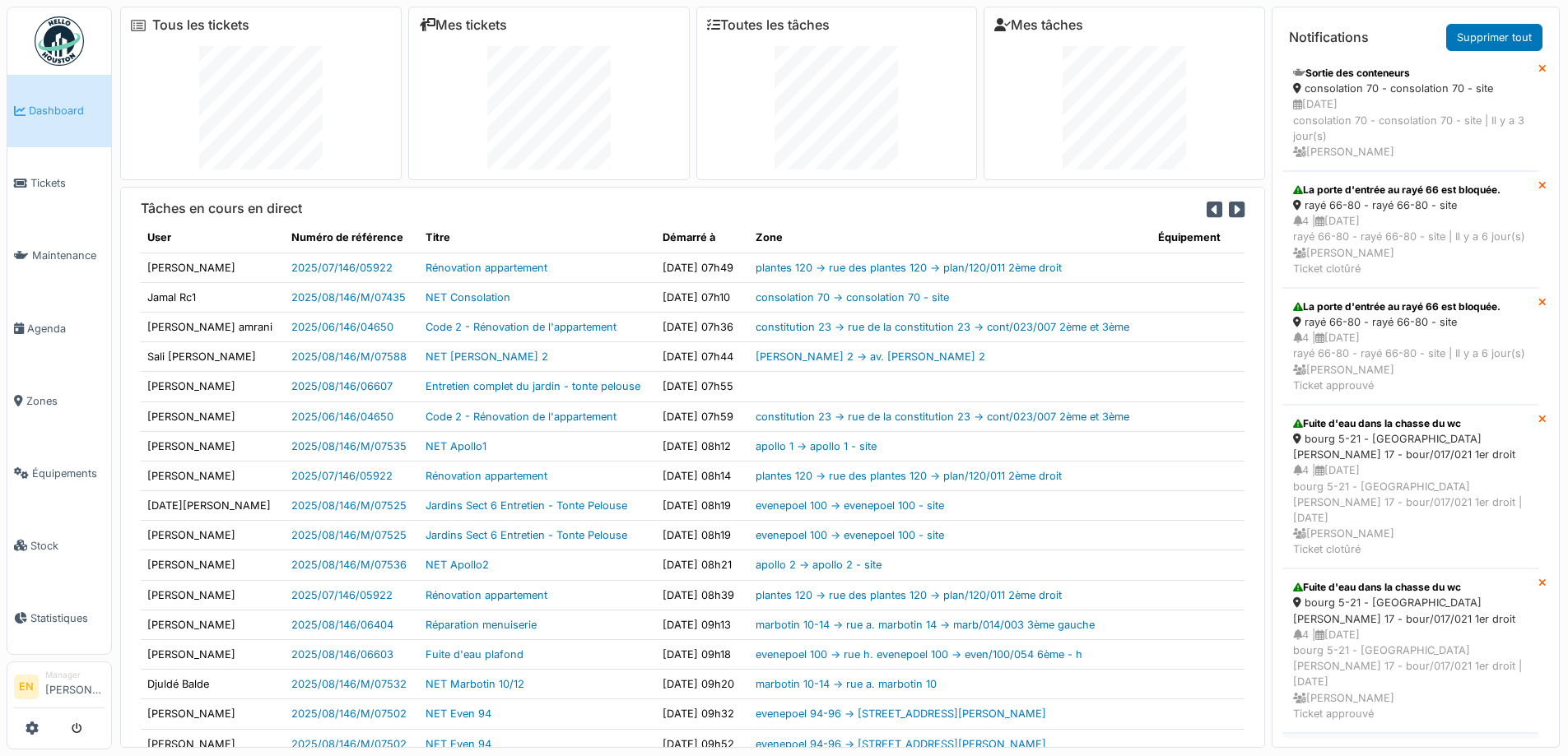
scroll to position [2341, 0]
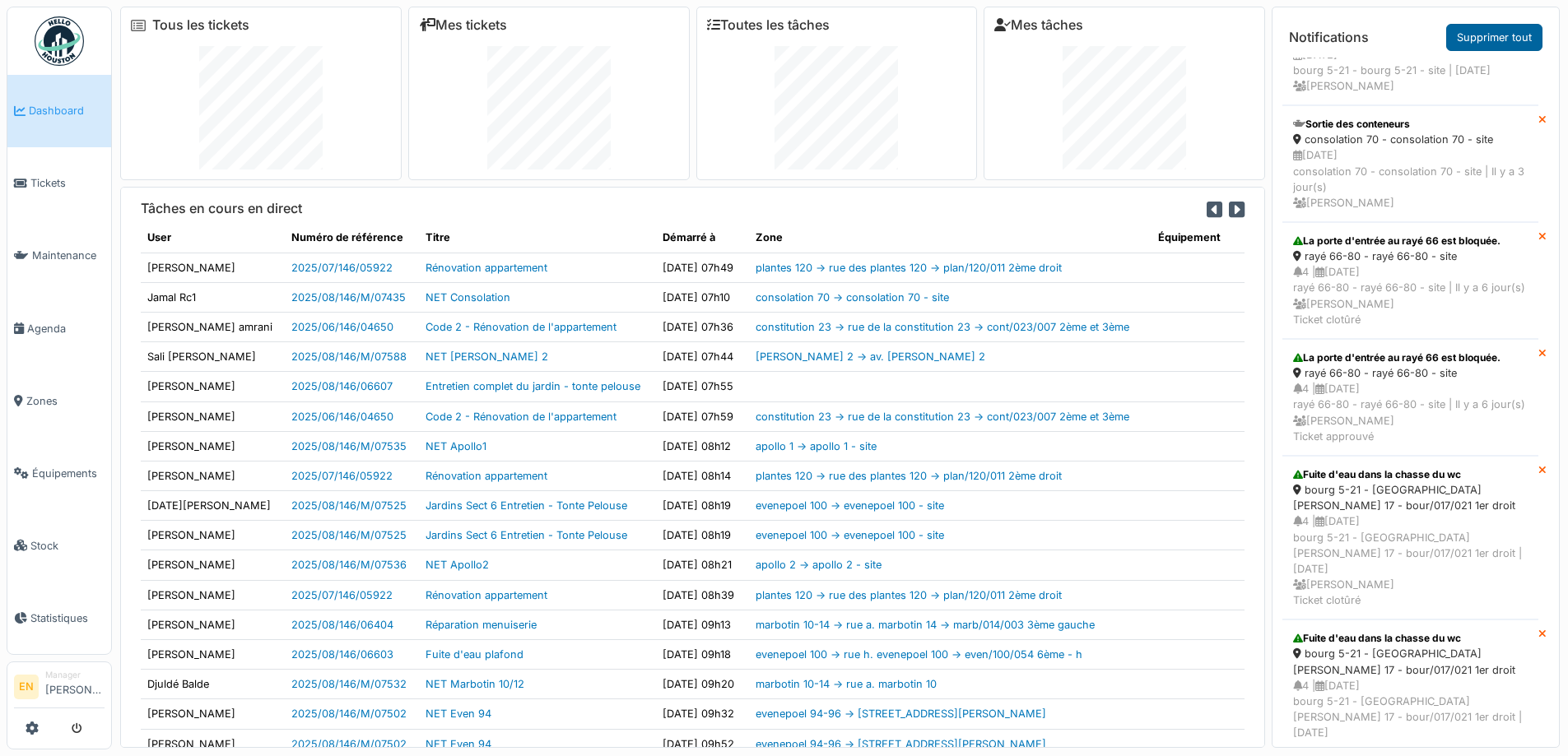
click at [1489, 35] on link "Supprimer tout" at bounding box center [1495, 37] width 96 height 27
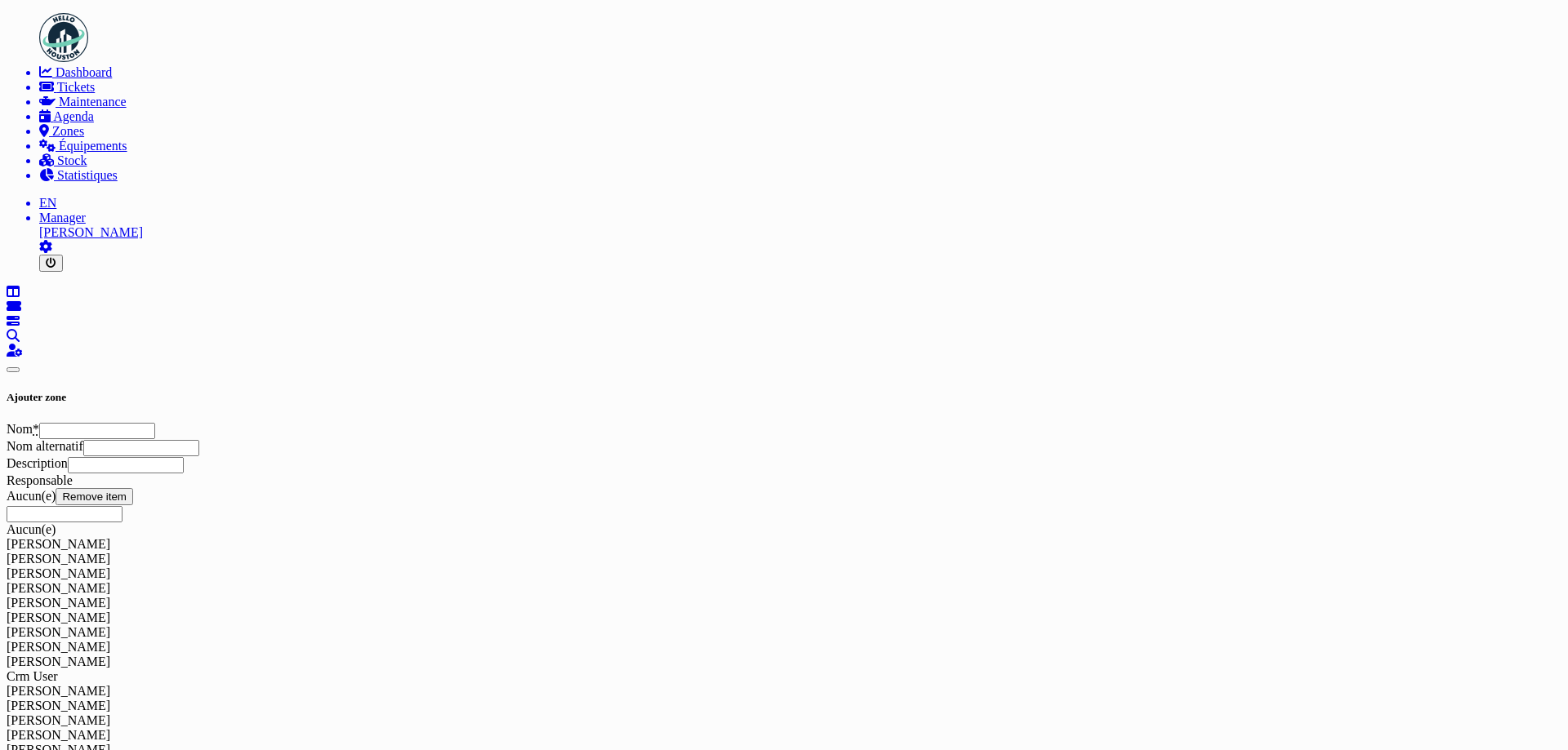
select select "***"
type input "****"
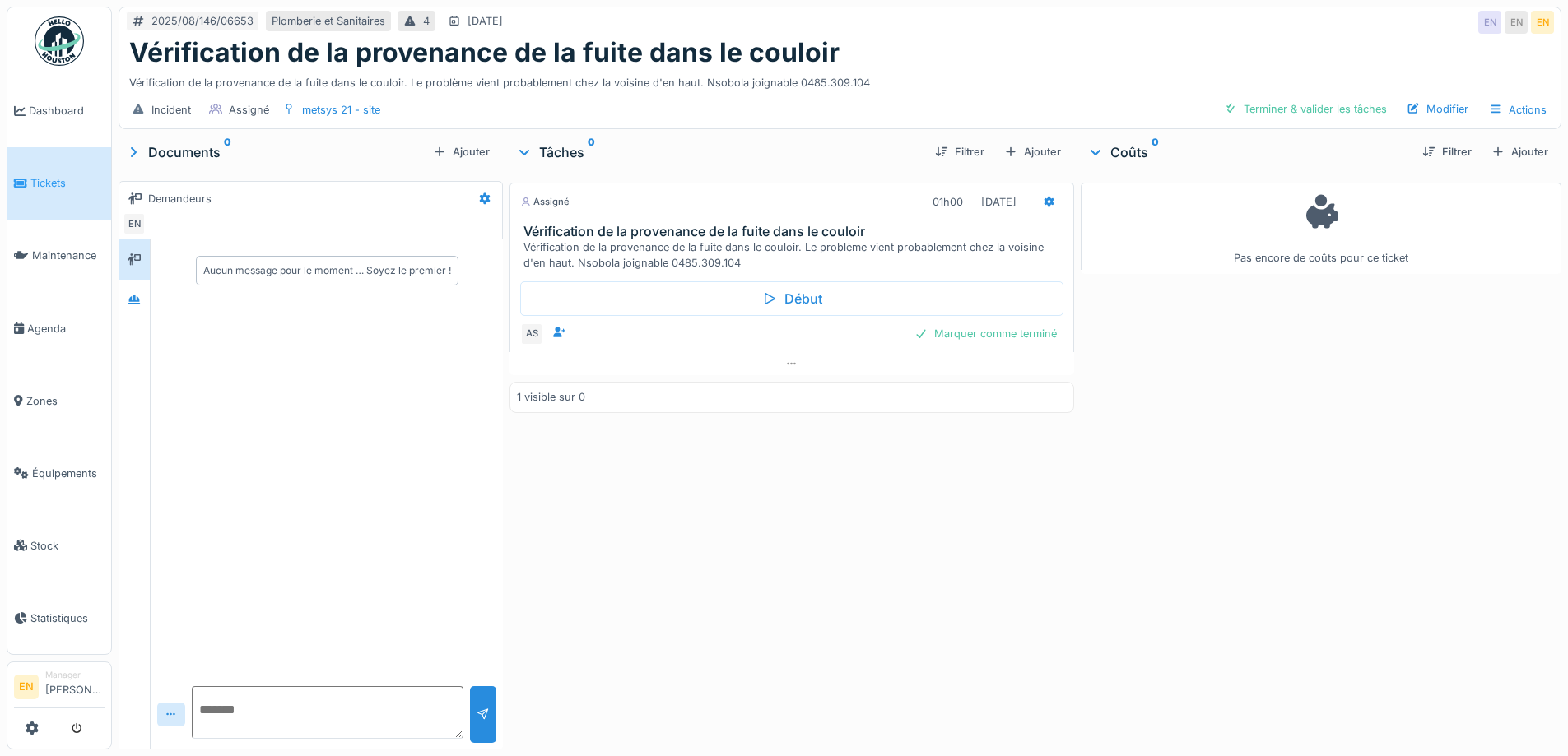
scroll to position [12, 0]
click at [1007, 37] on div "Vérification de la provenance de la fuite dans le couloir" at bounding box center [839, 52] width 1421 height 31
click at [1022, 479] on div "Assigné 01h00 26/08/2025 Vérification de la provenance de la fuite dans le coul…" at bounding box center [791, 456] width 564 height 574
click at [999, 453] on div "Assigné 01h00 26/08/2025 Vérification de la provenance de la fuite dans le coul…" at bounding box center [791, 456] width 564 height 574
click at [787, 362] on icon at bounding box center [792, 363] width 9 height 3
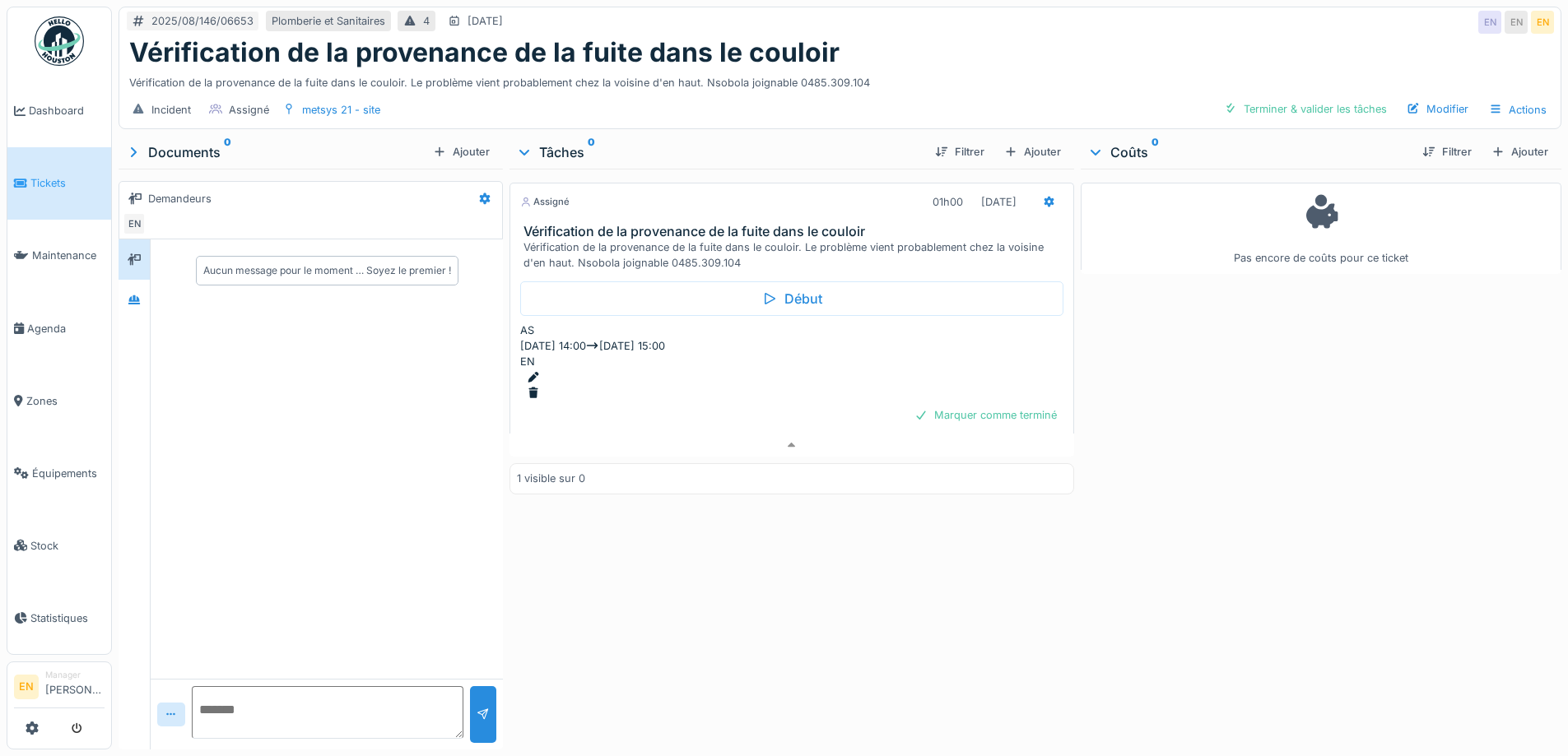
click at [803, 517] on div "Assigné 01h00 26/08/2025 Vérification de la provenance de la fuite dans le coul…" at bounding box center [791, 456] width 564 height 574
click at [1159, 566] on div "Pas encore de coûts pour ce ticket" at bounding box center [1321, 456] width 480 height 574
click at [655, 623] on div "Assigné 01h00 26/08/2025 Vérification de la provenance de la fuite dans le coul…" at bounding box center [791, 456] width 564 height 574
click at [188, 461] on div "Aucun message pour le moment … Soyez le premier !" at bounding box center [327, 458] width 352 height 440
click at [1043, 196] on icon at bounding box center [1048, 201] width 10 height 11
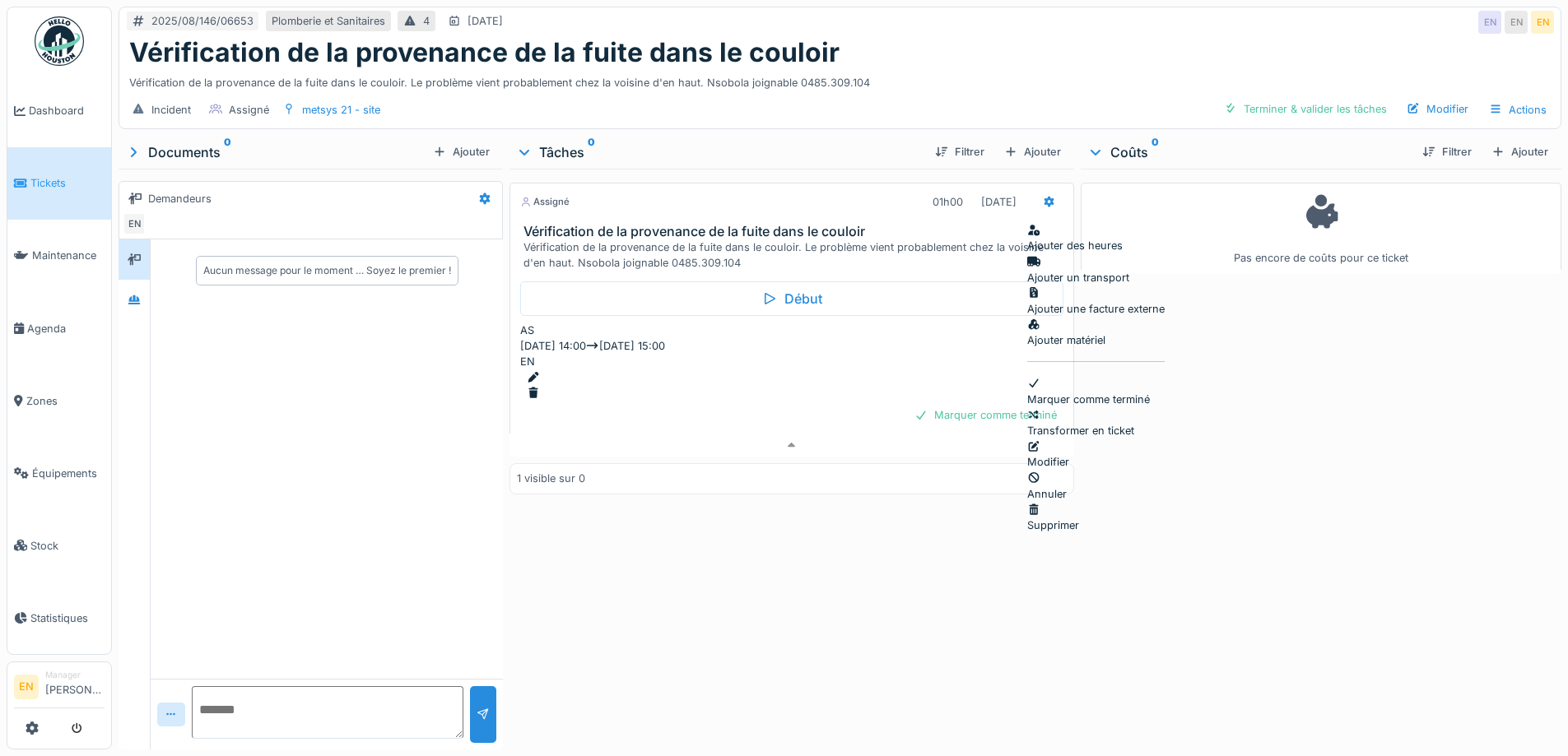
click at [1073, 439] on div "Modifier" at bounding box center [1096, 454] width 137 height 31
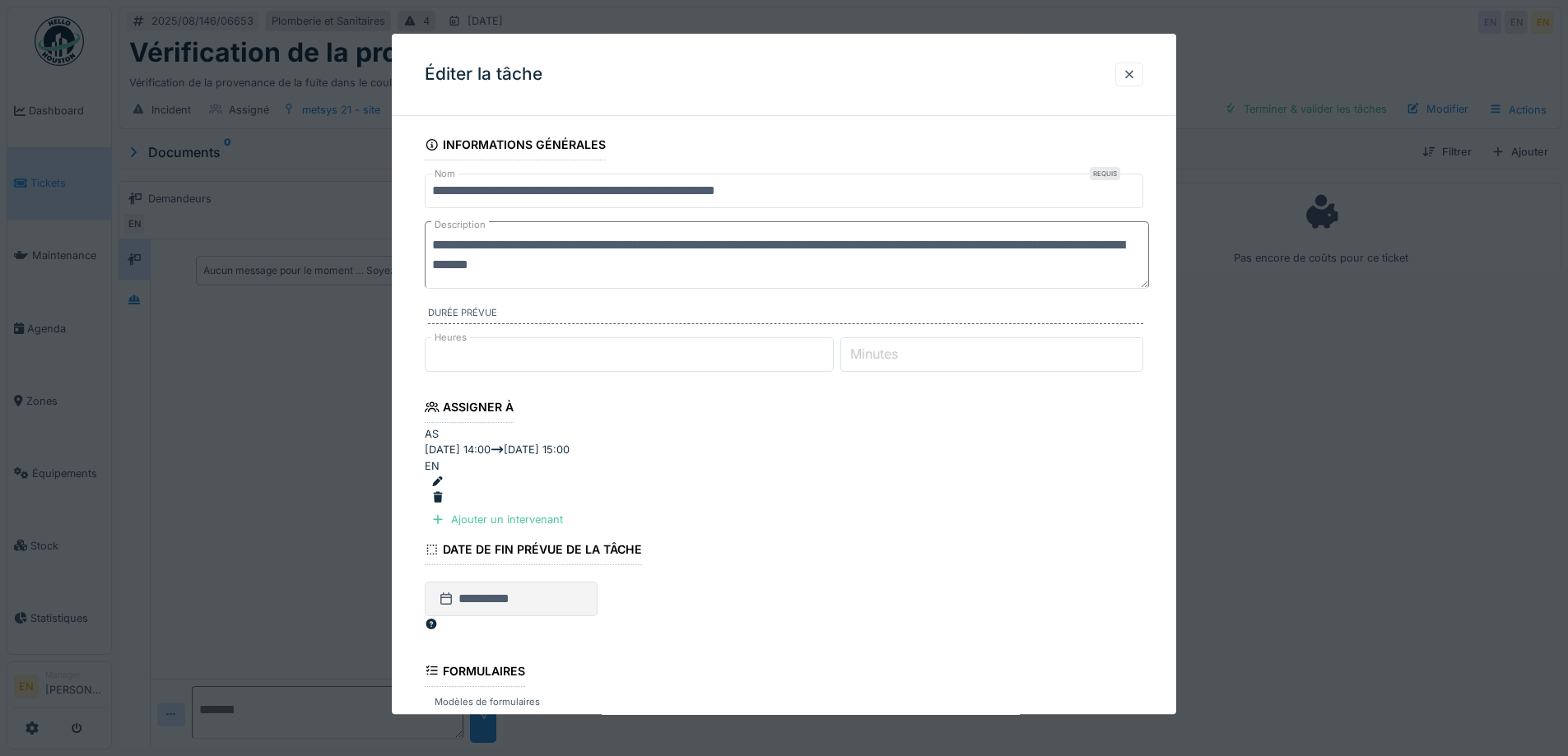
click at [458, 267] on textarea "**********" at bounding box center [786, 255] width 724 height 68
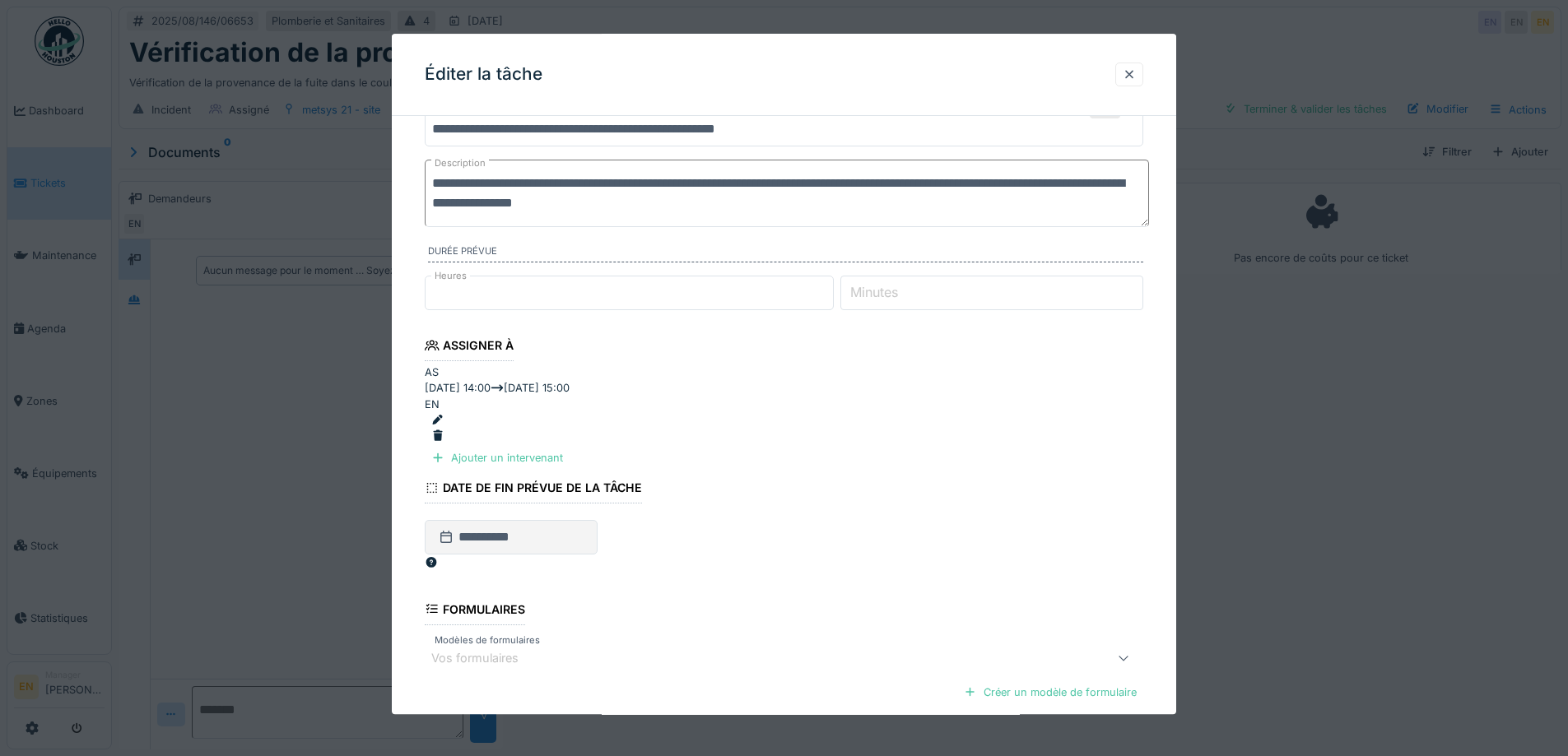
scroll to position [165, 0]
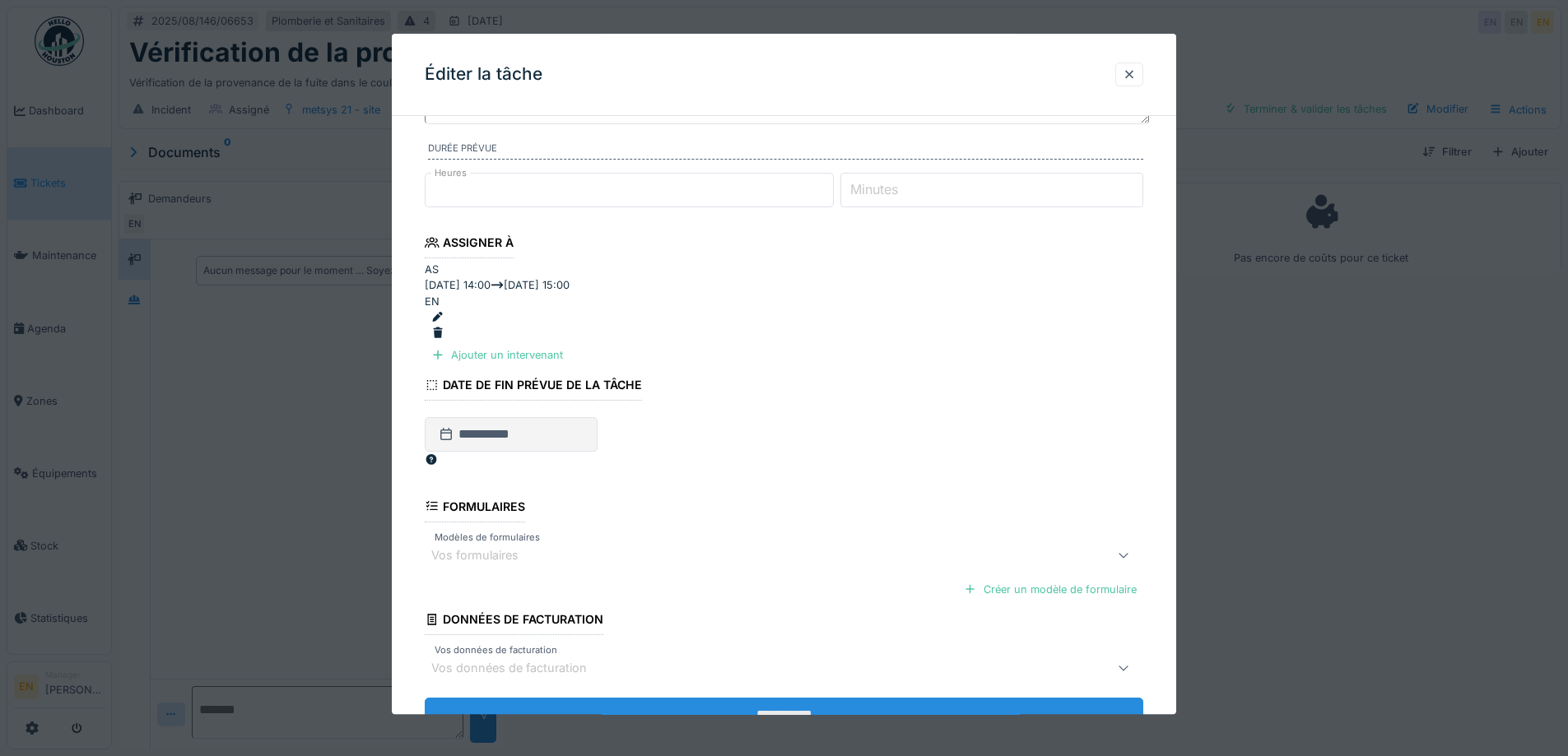
type textarea "**********"
click at [786, 698] on input "**********" at bounding box center [784, 715] width 719 height 35
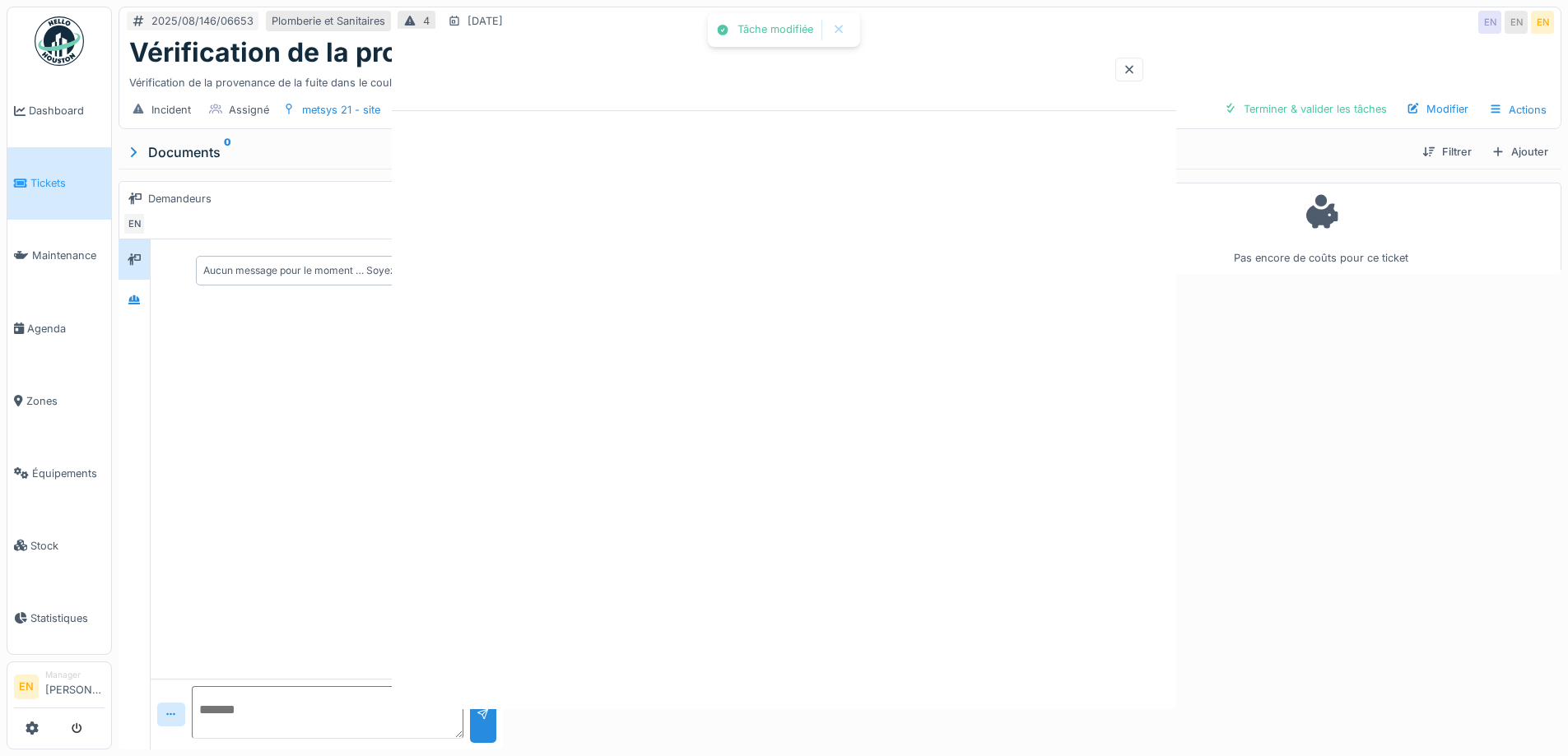
scroll to position [0, 0]
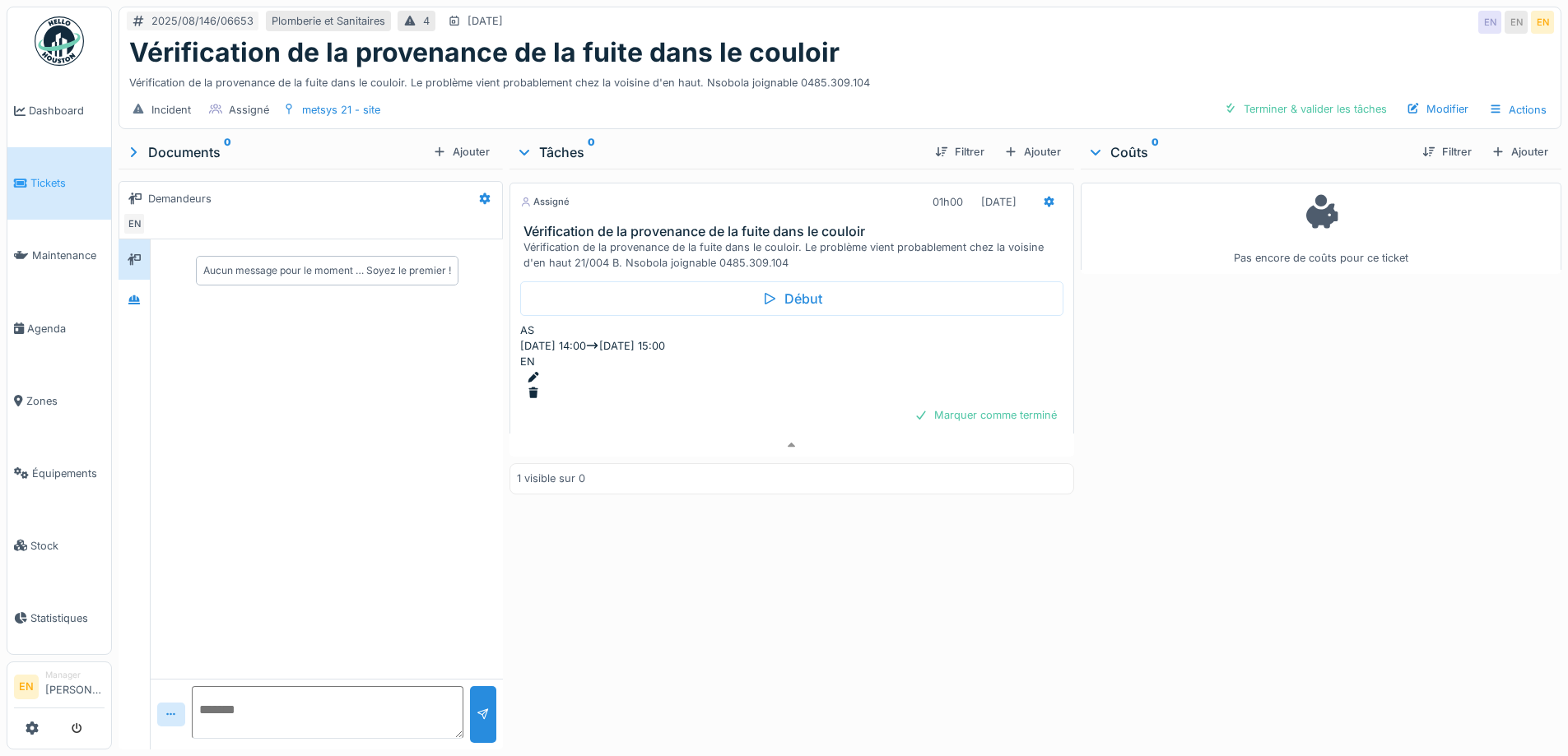
click at [1126, 502] on div "Pas encore de coûts pour ce ticket" at bounding box center [1321, 456] width 480 height 574
click at [869, 37] on div "Vérification de la provenance de la fuite dans le couloir" at bounding box center [839, 52] width 1421 height 31
